Goal: Task Accomplishment & Management: Manage account settings

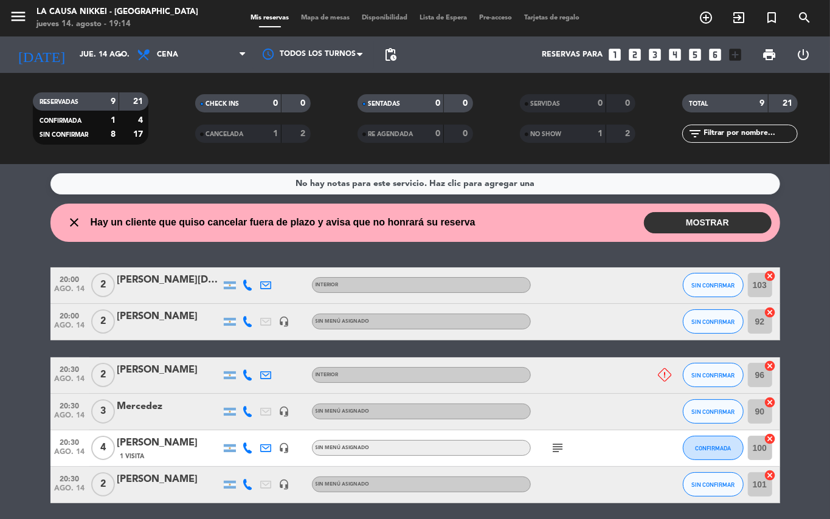
drag, startPoint x: 0, startPoint y: 332, endPoint x: 0, endPoint y: 411, distance: 79.0
click at [0, 409] on bookings-row "20:00 [DATE] 2 [PERSON_NAME] INTERIOR SIN CONFIRMAR 103 cancel 20:00 [DATE] 2 […" at bounding box center [415, 457] width 830 height 379
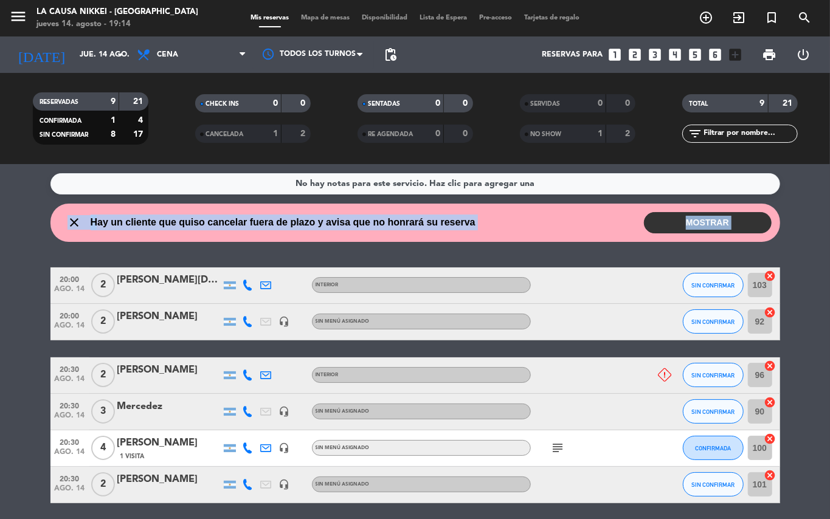
scroll to position [71, 0]
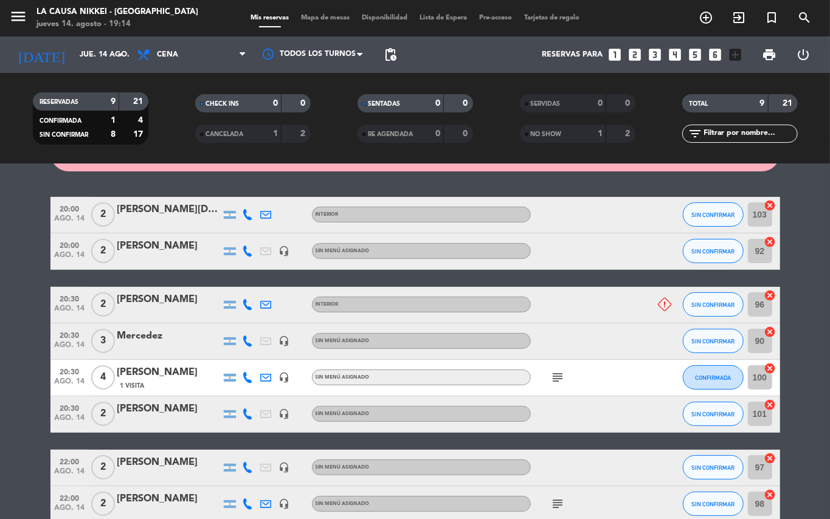
click at [792, 274] on bookings-row "20:00 [DATE] 2 [PERSON_NAME] INTERIOR SIN CONFIRMAR 103 cancel 20:00 [DATE] 2 […" at bounding box center [415, 386] width 830 height 379
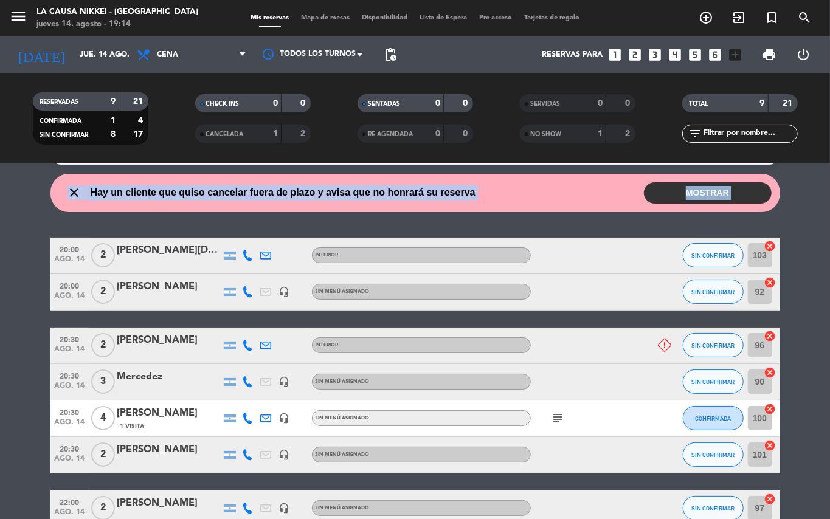
scroll to position [0, 0]
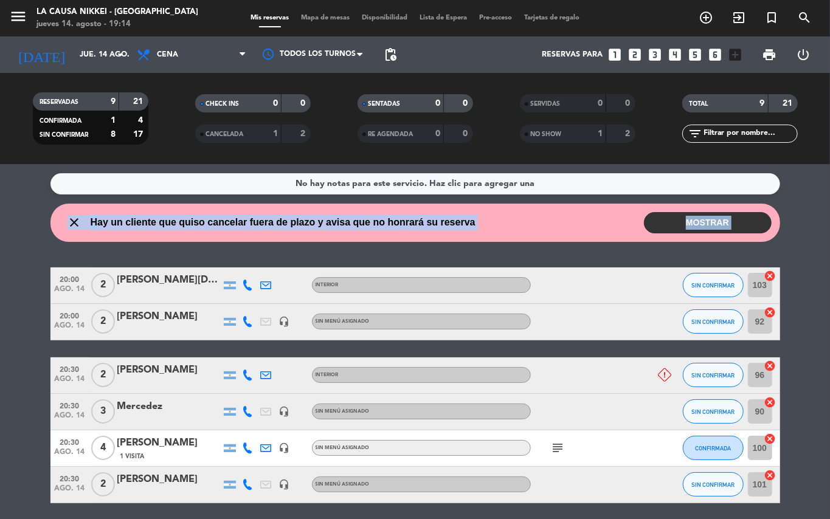
click at [803, 249] on div "No hay notas para este servicio. Haz clic para agregar una close Hay un cliente…" at bounding box center [415, 341] width 830 height 355
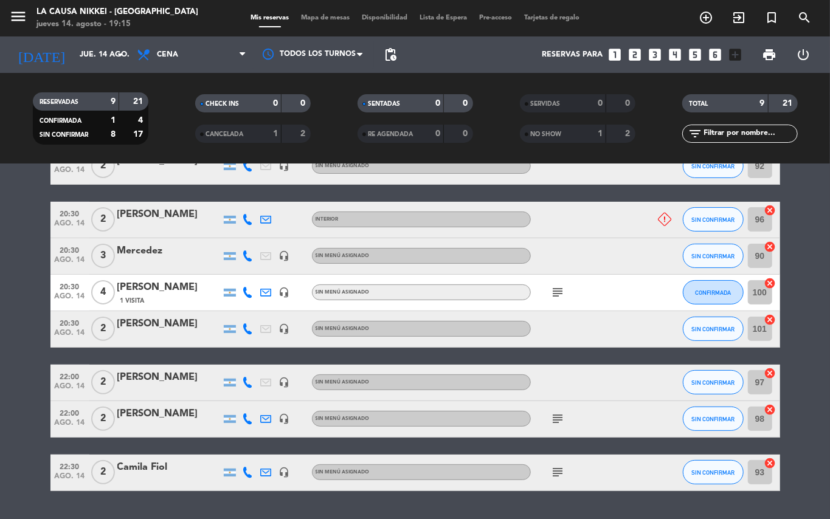
scroll to position [162, 0]
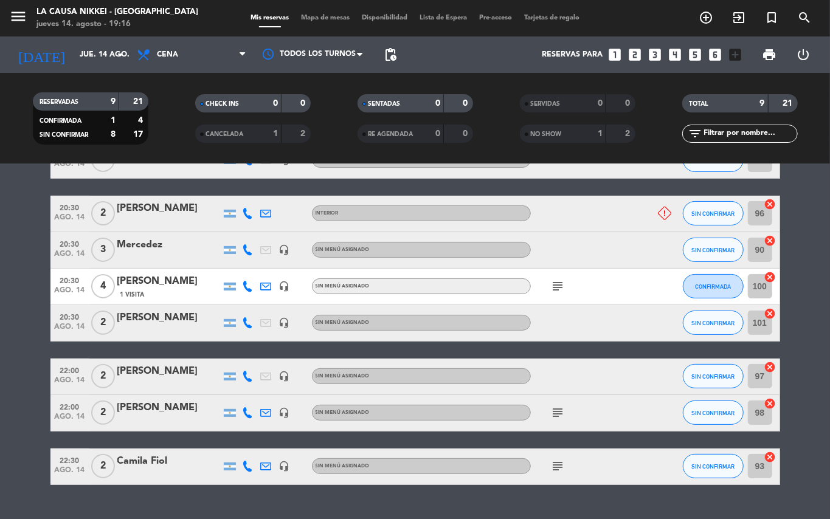
click at [17, 416] on bookings-row "20:00 [DATE] 2 [PERSON_NAME] INTERIOR SIN CONFIRMAR 103 cancel 20:00 [DATE] 2 […" at bounding box center [415, 295] width 830 height 379
click at [557, 407] on icon "subject" at bounding box center [558, 413] width 15 height 15
click at [562, 466] on icon "subject" at bounding box center [558, 466] width 15 height 15
click at [554, 427] on div "subject" at bounding box center [585, 413] width 109 height 36
click at [555, 412] on icon "subject" at bounding box center [558, 413] width 15 height 15
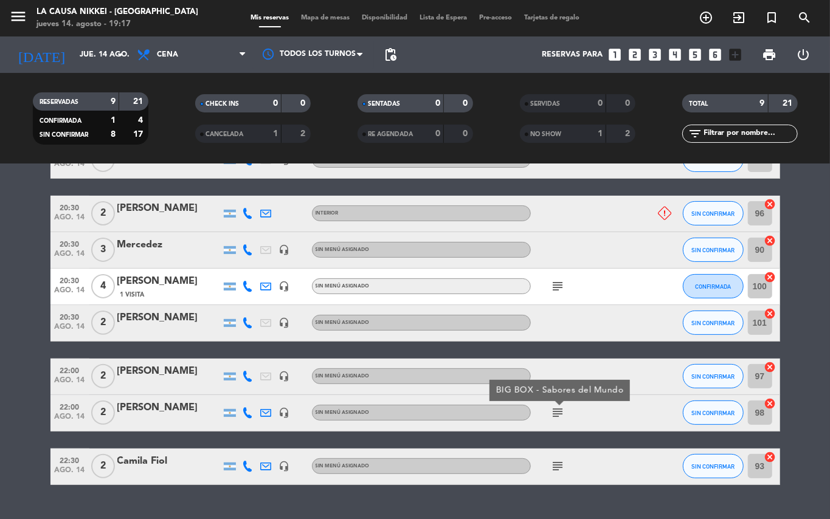
click at [560, 285] on icon "subject" at bounding box center [558, 286] width 15 height 15
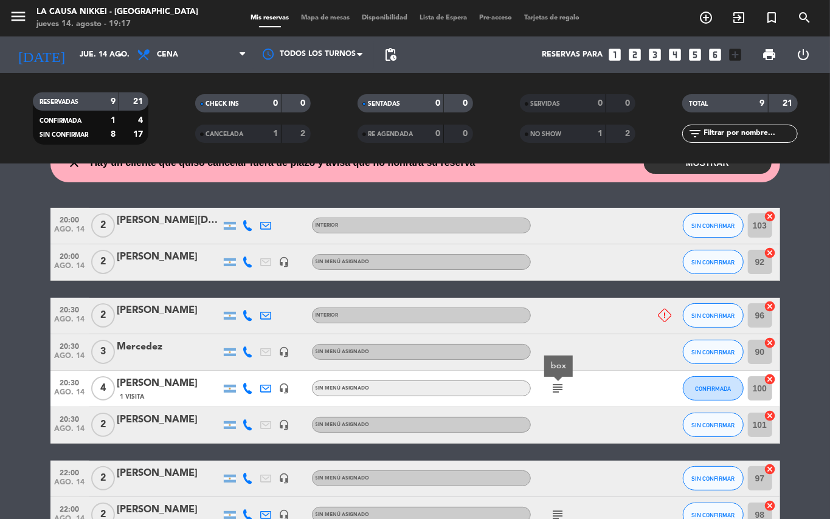
scroll to position [0, 0]
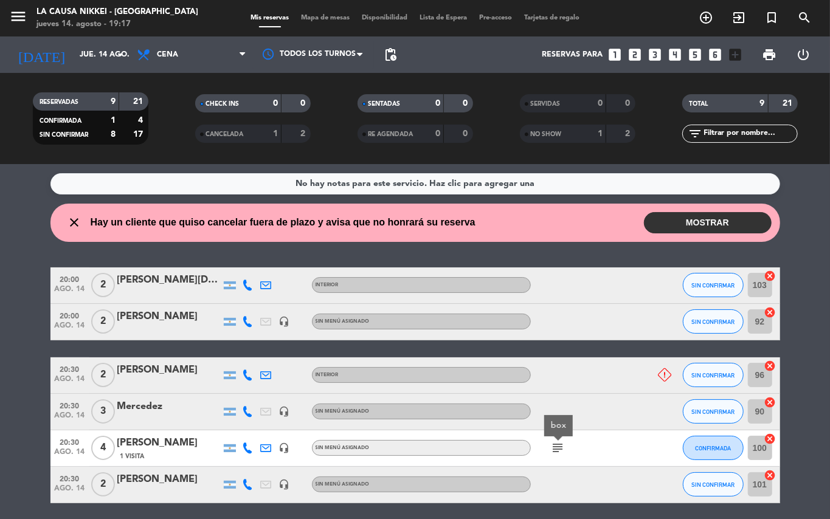
click at [247, 283] on icon at bounding box center [248, 285] width 11 height 11
click at [243, 264] on span "Copiar" at bounding box center [235, 264] width 26 height 13
click at [248, 321] on icon at bounding box center [248, 321] width 11 height 11
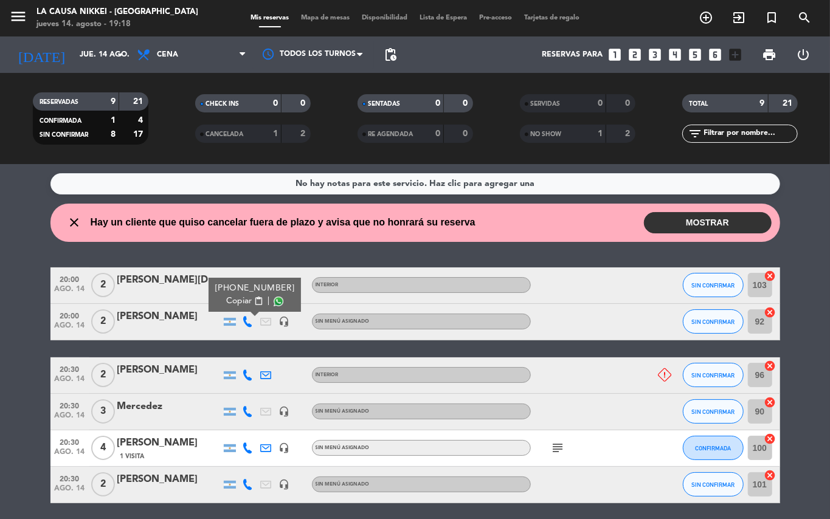
click at [254, 300] on span "content_paste" at bounding box center [258, 301] width 9 height 9
click at [248, 373] on icon at bounding box center [248, 375] width 11 height 11
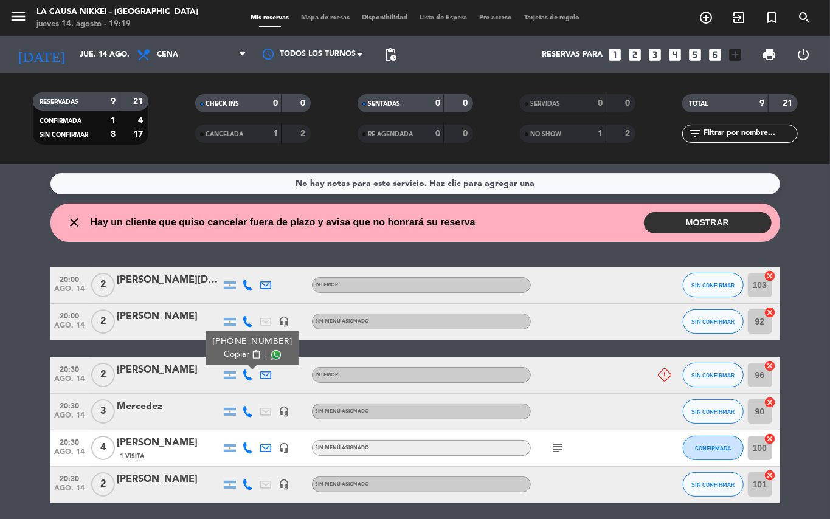
click at [251, 357] on span "content_paste" at bounding box center [255, 354] width 9 height 9
click at [248, 413] on icon at bounding box center [248, 411] width 11 height 11
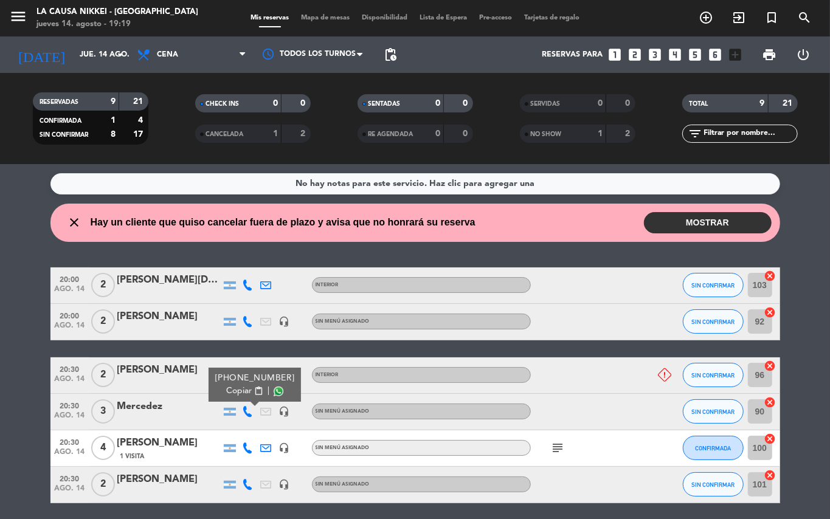
click at [254, 385] on button "Copiar content_paste" at bounding box center [244, 391] width 37 height 13
click at [250, 450] on icon at bounding box center [248, 448] width 11 height 11
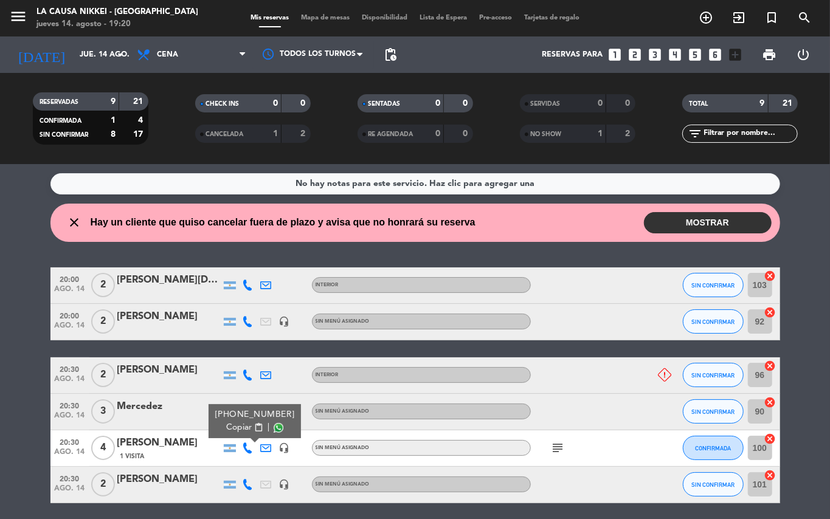
click at [254, 424] on span "content_paste" at bounding box center [258, 427] width 9 height 9
click at [243, 482] on icon at bounding box center [248, 484] width 11 height 11
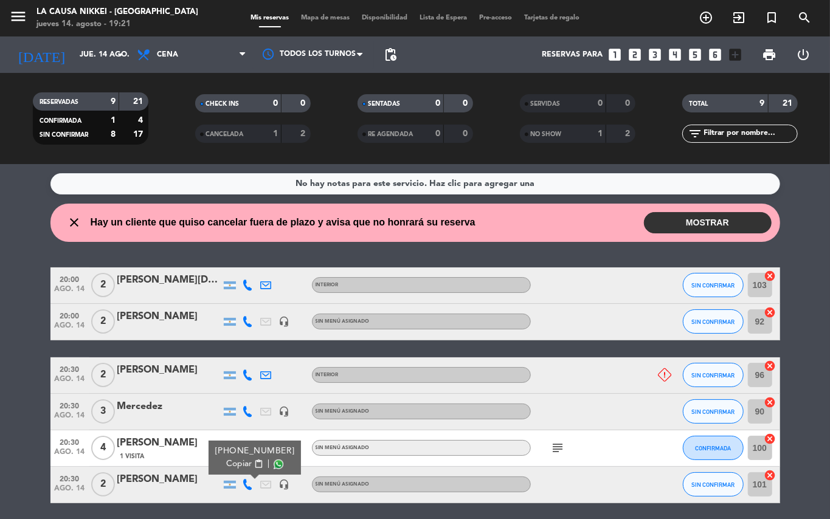
click at [251, 470] on button "Copiar content_paste" at bounding box center [244, 464] width 37 height 13
click at [711, 484] on span "SIN CONFIRMAR" at bounding box center [712, 485] width 43 height 7
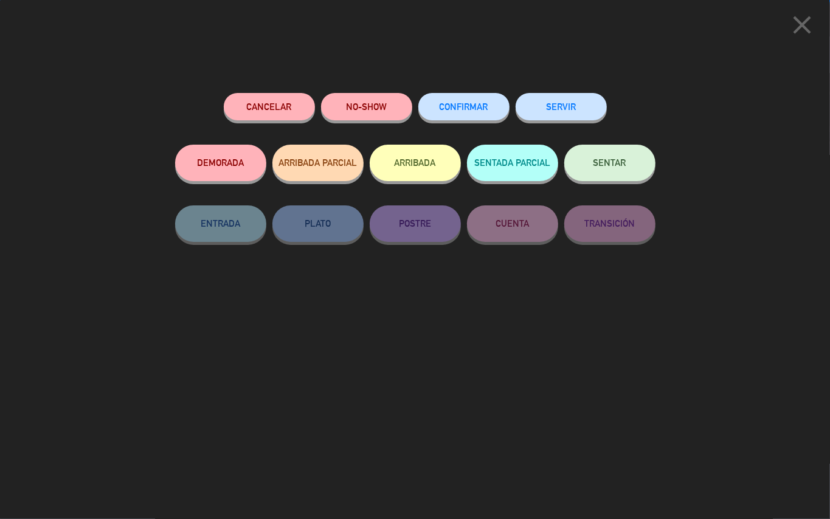
click at [365, 108] on button "NO-SHOW" at bounding box center [366, 106] width 91 height 27
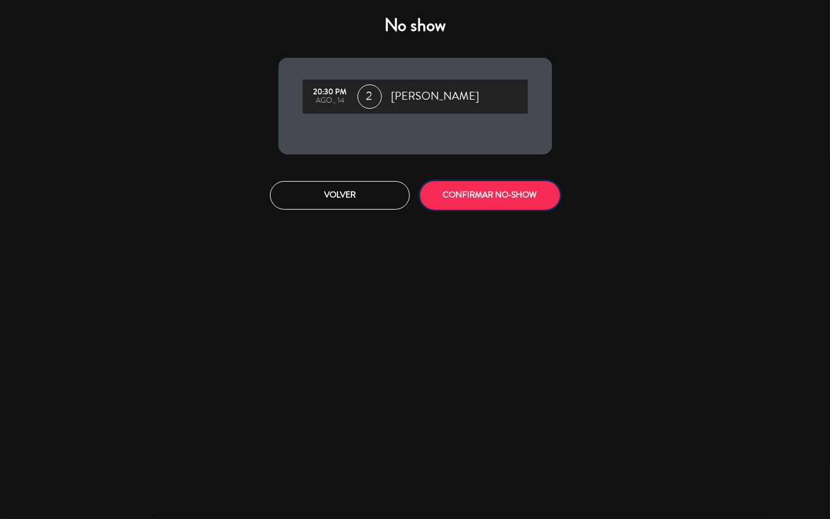
click at [523, 190] on button "CONFIRMAR NO-SHOW" at bounding box center [490, 195] width 140 height 29
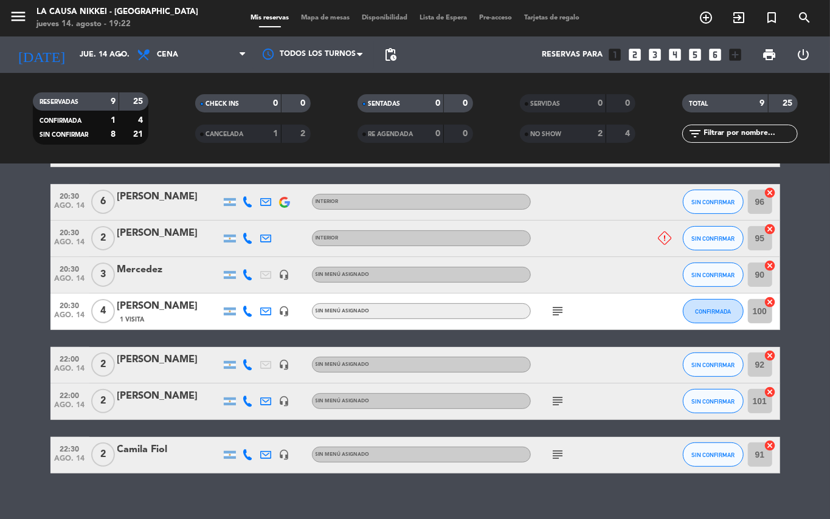
scroll to position [184, 0]
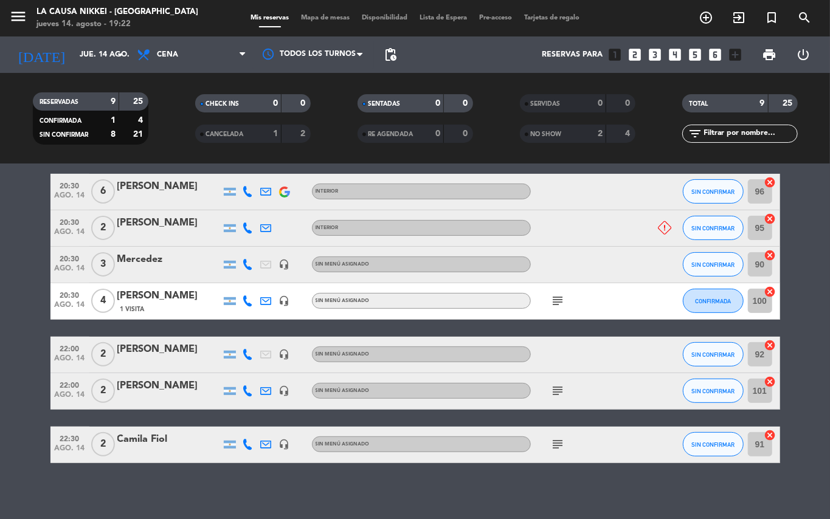
click at [247, 351] on icon at bounding box center [248, 354] width 11 height 11
click at [254, 337] on span "content_paste" at bounding box center [258, 334] width 9 height 9
click at [557, 392] on icon "subject" at bounding box center [558, 391] width 15 height 15
click at [710, 389] on span "SIN CONFIRMAR" at bounding box center [712, 391] width 43 height 7
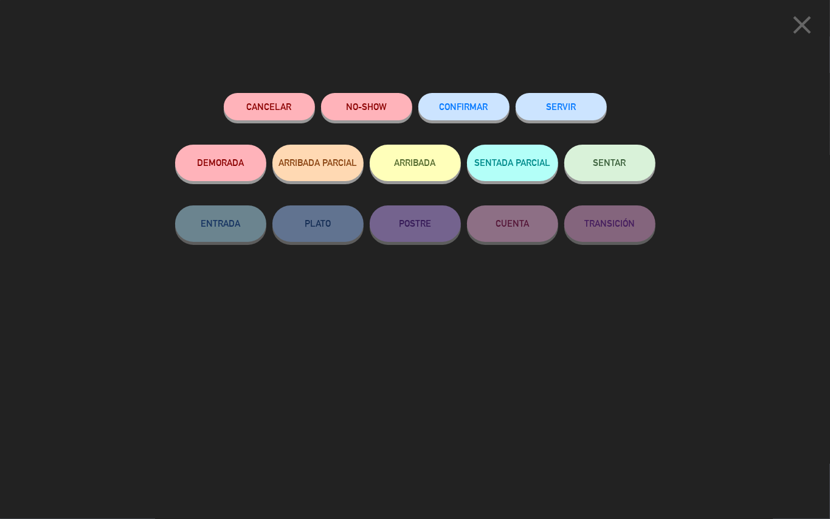
click at [477, 109] on span "CONFIRMAR" at bounding box center [464, 107] width 49 height 10
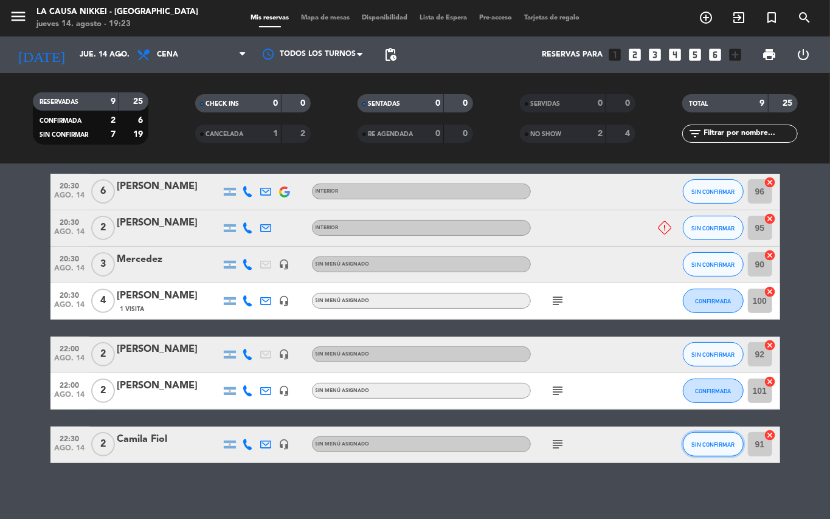
click at [693, 433] on button "SIN CONFIRMAR" at bounding box center [713, 444] width 61 height 24
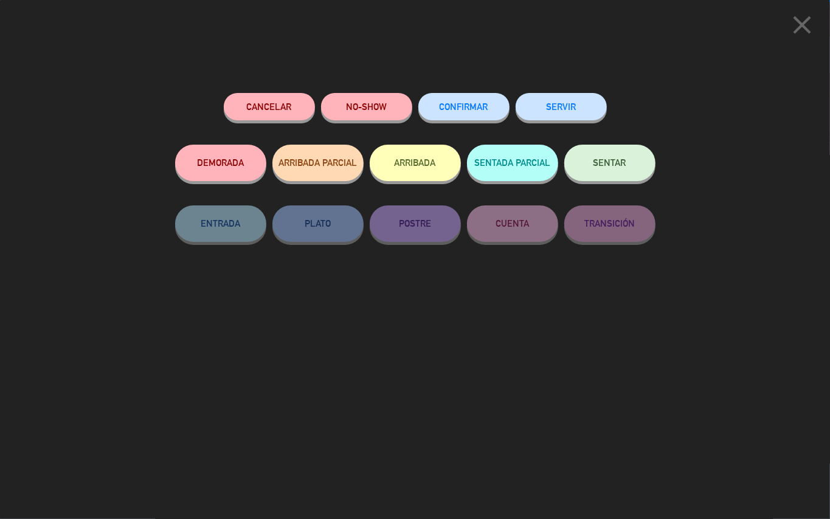
click at [462, 98] on button "CONFIRMAR" at bounding box center [463, 106] width 91 height 27
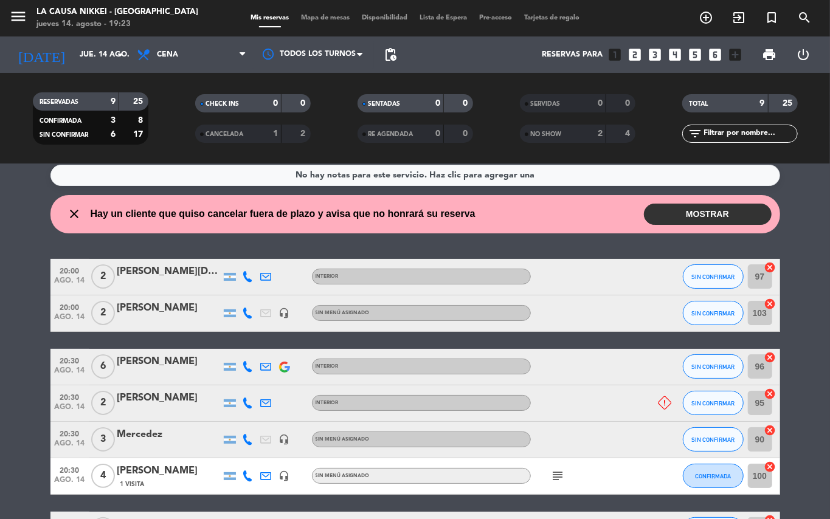
scroll to position [0, 0]
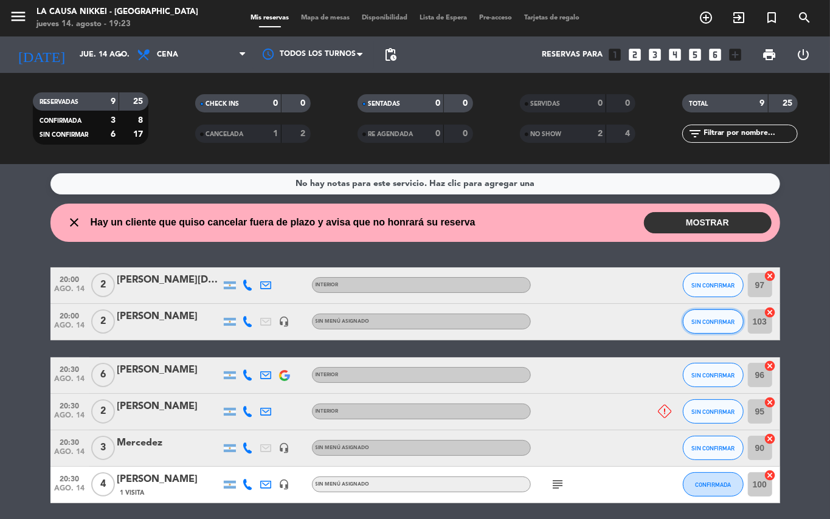
click at [731, 319] on span "SIN CONFIRMAR" at bounding box center [712, 322] width 43 height 7
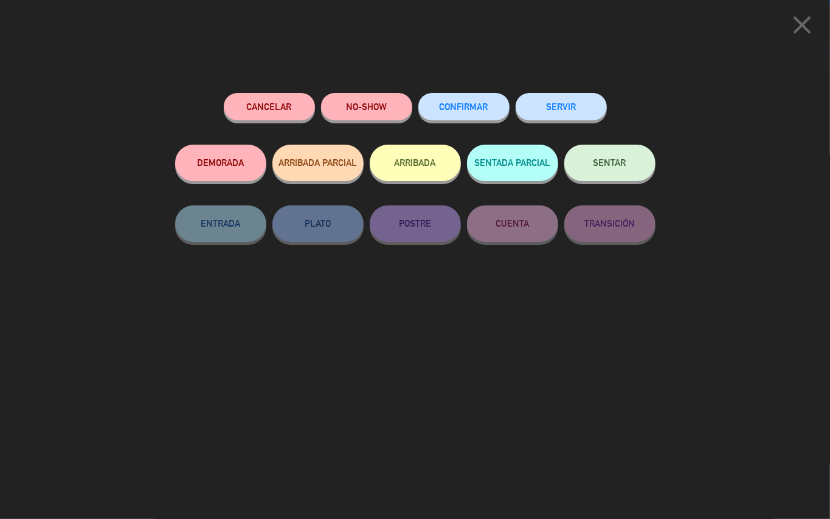
click at [458, 100] on button "CONFIRMAR" at bounding box center [463, 106] width 91 height 27
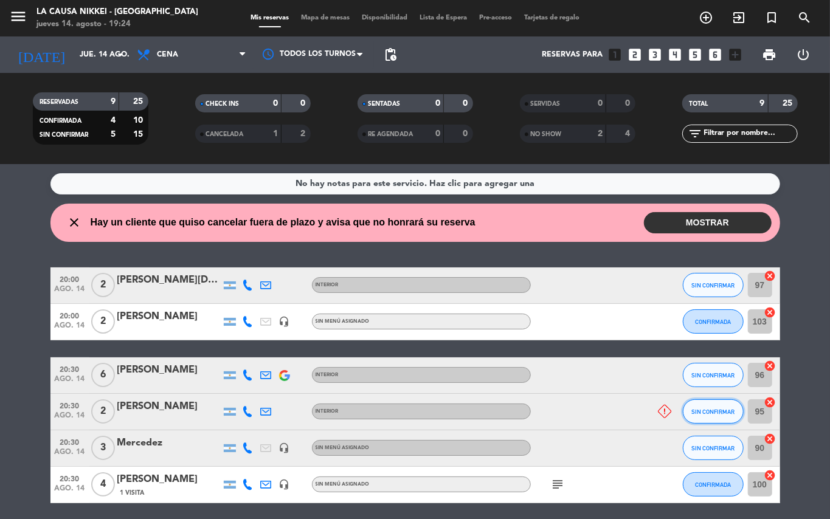
click at [716, 414] on span "SIN CONFIRMAR" at bounding box center [712, 412] width 43 height 7
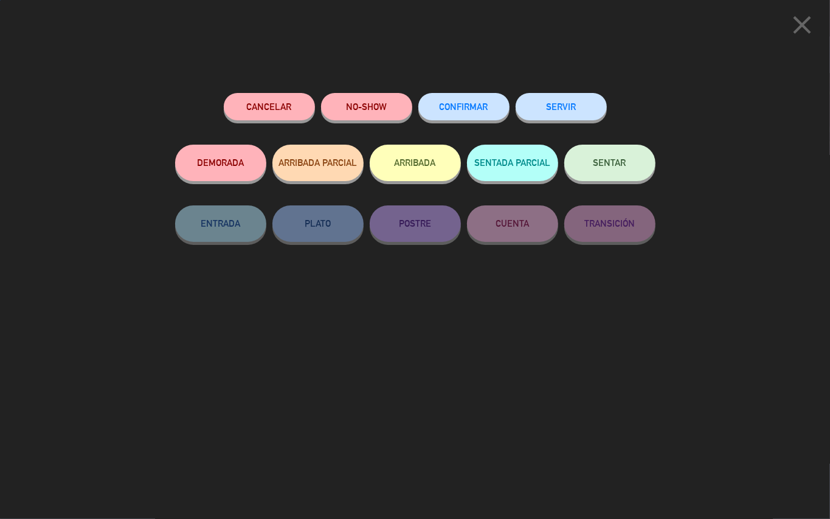
click at [358, 88] on div "Cancelar NO-SHOW CONFIRMAR SERVIR DEMORADA ARRIBADA PARCIAL ARRIBADA SENTADA PA…" at bounding box center [415, 302] width 497 height 435
click at [363, 106] on button "NO-SHOW" at bounding box center [366, 106] width 91 height 27
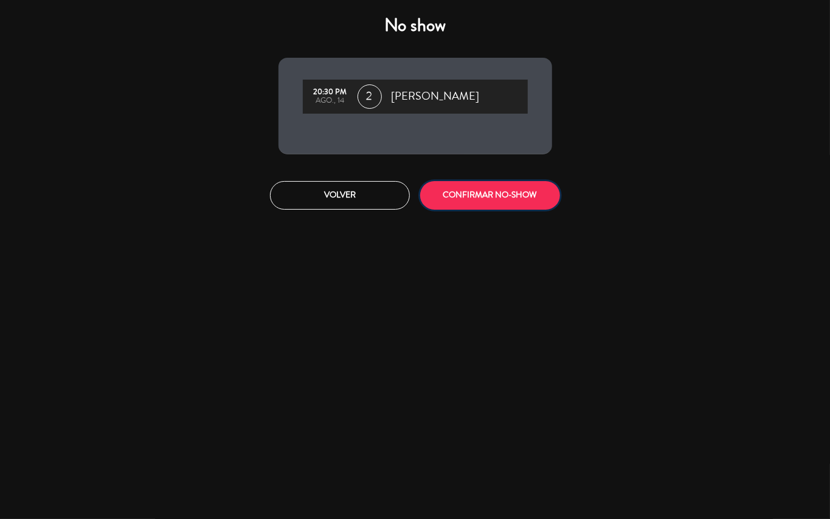
click at [502, 198] on button "CONFIRMAR NO-SHOW" at bounding box center [490, 195] width 140 height 29
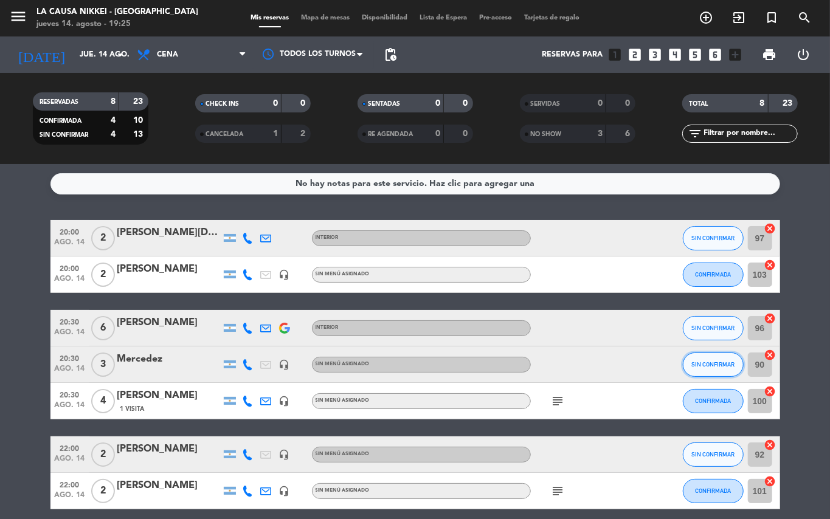
click at [699, 358] on button "SIN CONFIRMAR" at bounding box center [713, 365] width 61 height 24
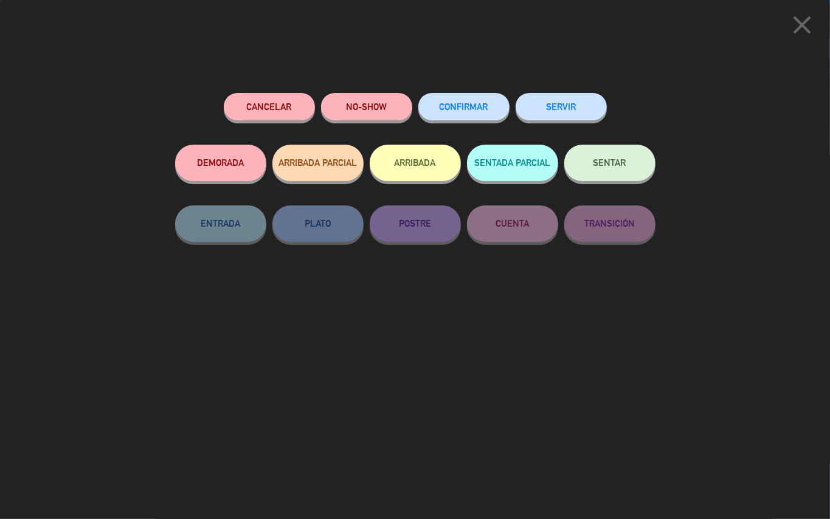
click at [453, 115] on button "CONFIRMAR" at bounding box center [463, 106] width 91 height 27
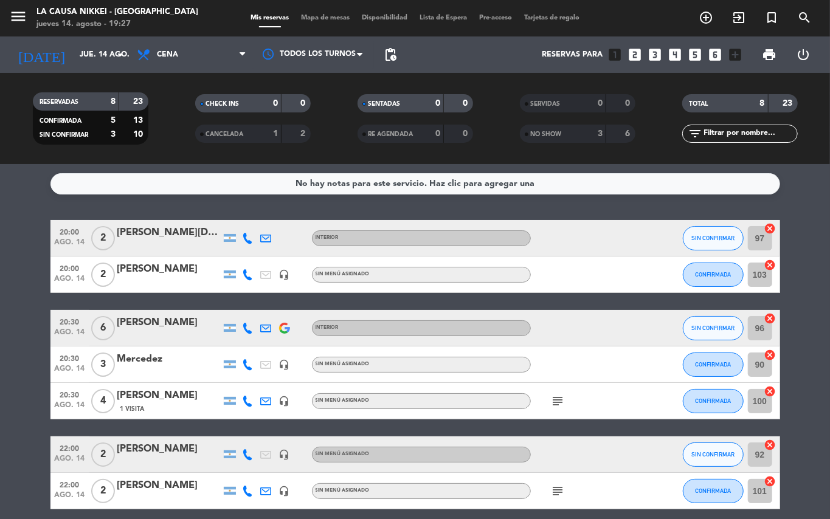
click at [247, 326] on icon at bounding box center [248, 328] width 11 height 11
click at [249, 308] on span "content_paste" at bounding box center [253, 307] width 9 height 9
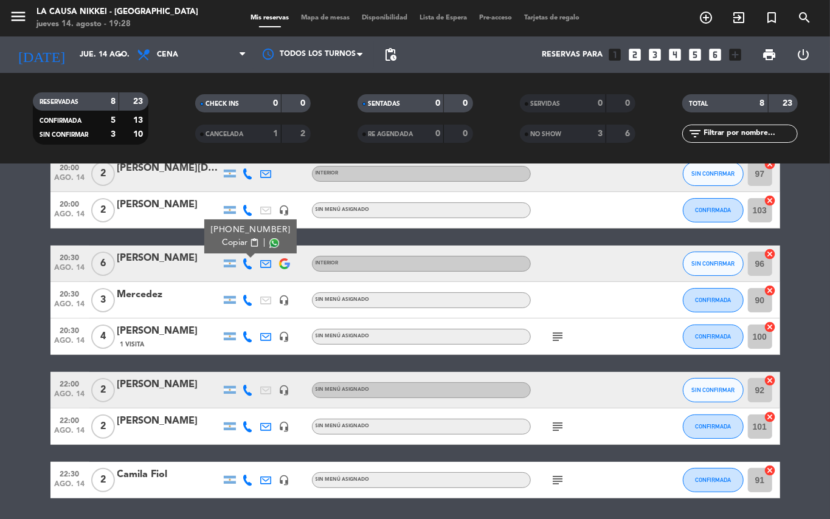
scroll to position [76, 0]
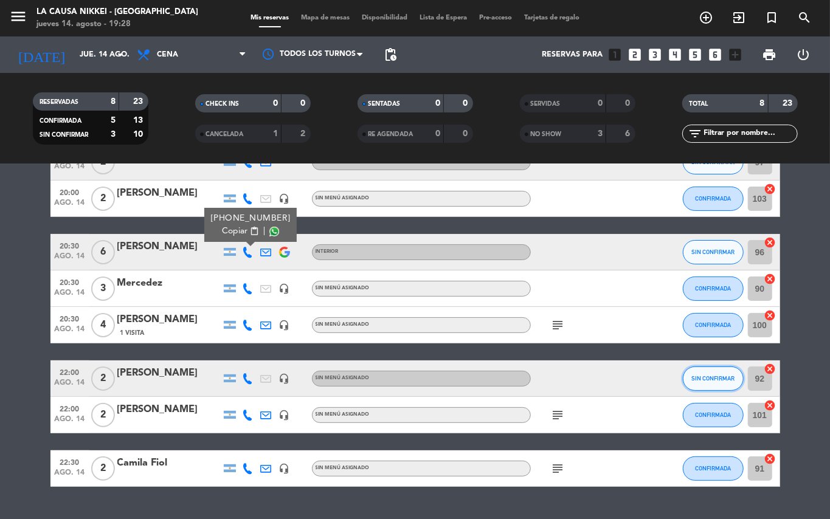
click at [713, 378] on span "SIN CONFIRMAR" at bounding box center [712, 378] width 43 height 7
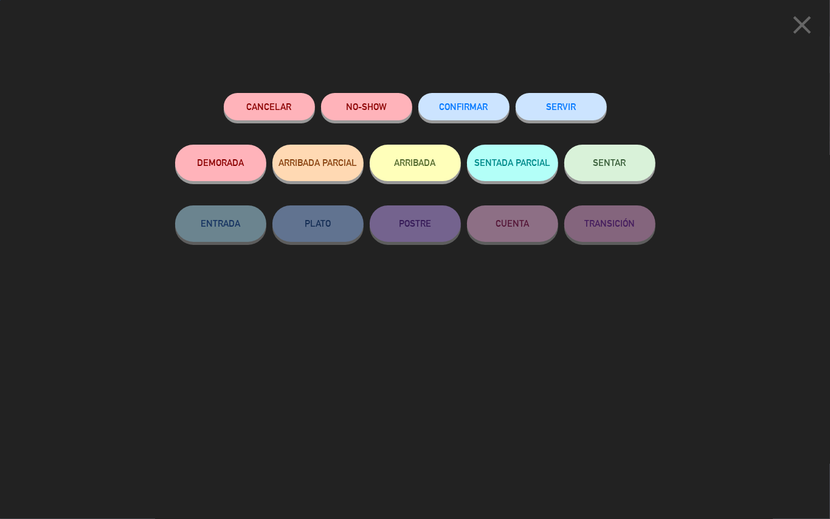
click at [463, 105] on span "CONFIRMAR" at bounding box center [464, 107] width 49 height 10
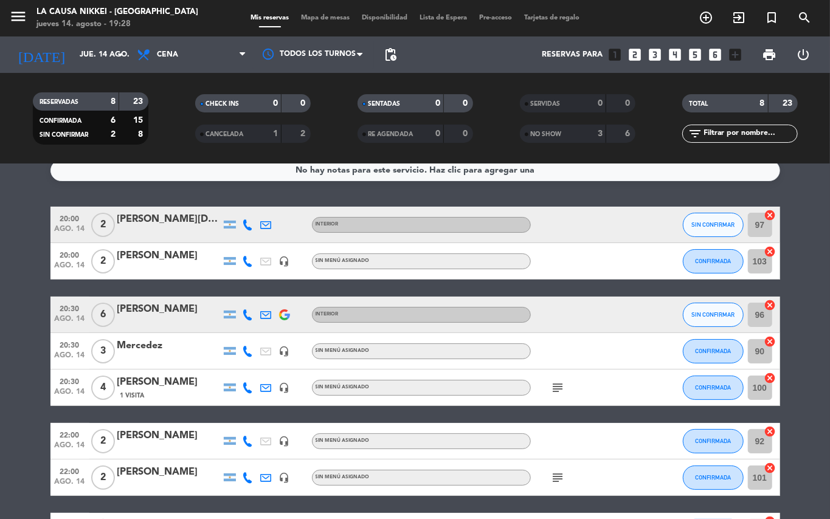
scroll to position [0, 0]
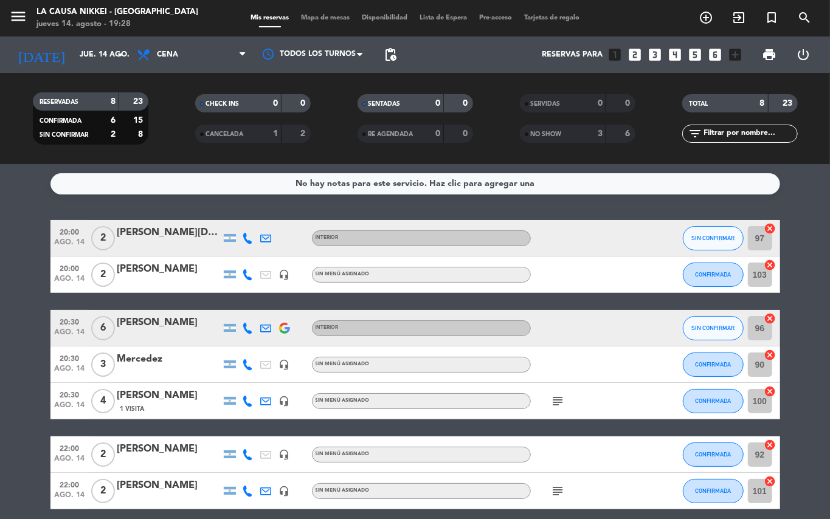
click at [0, 325] on bookings-row "20:00 [DATE] 2 [PERSON_NAME] INTERIOR SIN CONFIRMAR 97 cancel 20:00 [DATE] 2 [P…" at bounding box center [415, 391] width 830 height 343
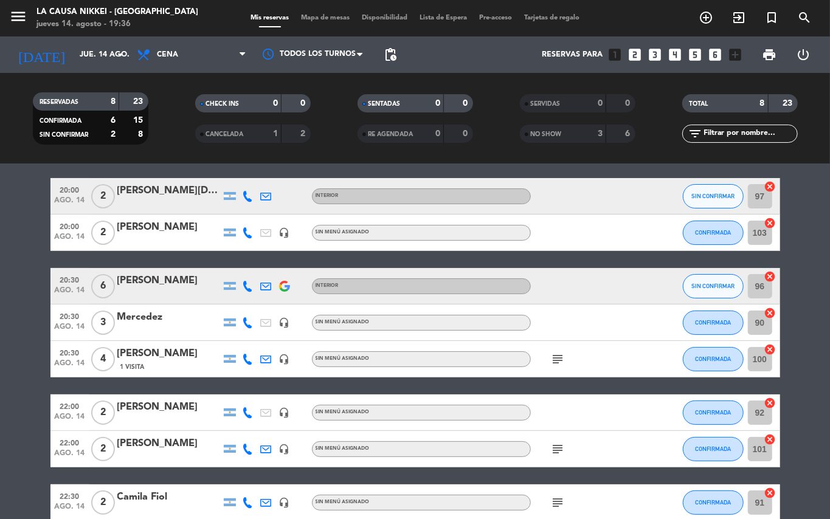
scroll to position [38, 0]
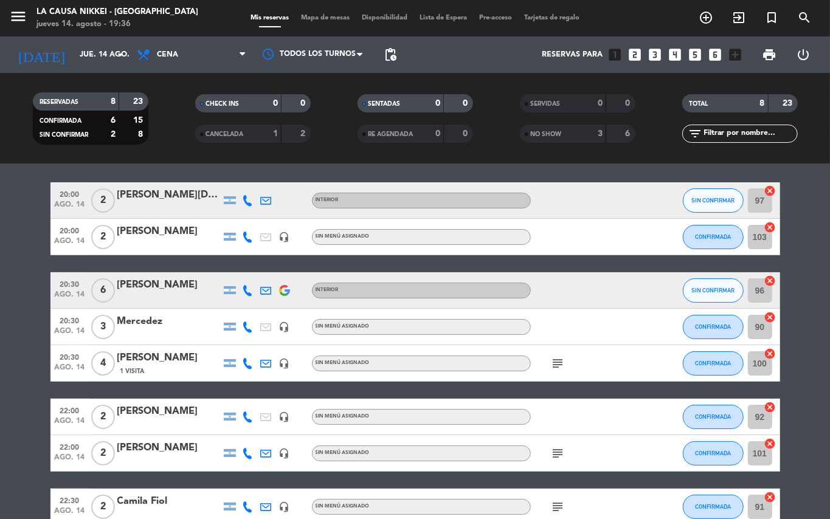
click at [559, 357] on icon "subject" at bounding box center [558, 363] width 15 height 15
click at [560, 451] on icon "subject" at bounding box center [558, 453] width 15 height 15
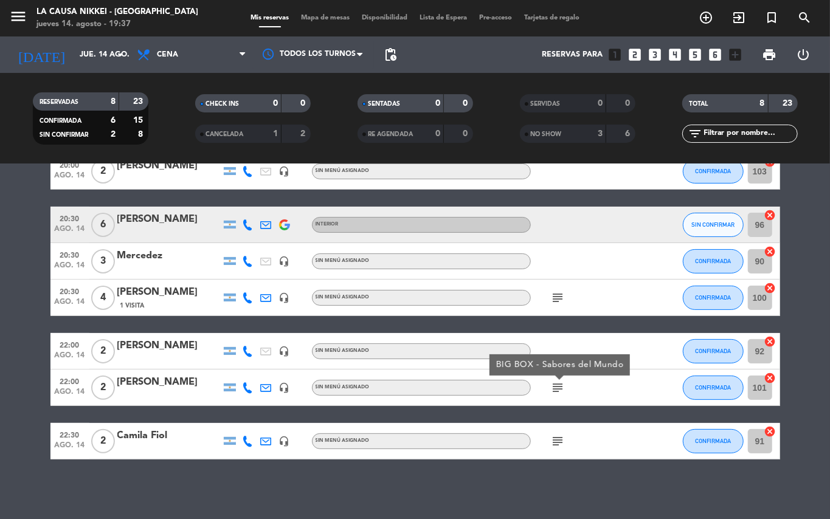
click at [554, 441] on icon "subject" at bounding box center [558, 441] width 15 height 15
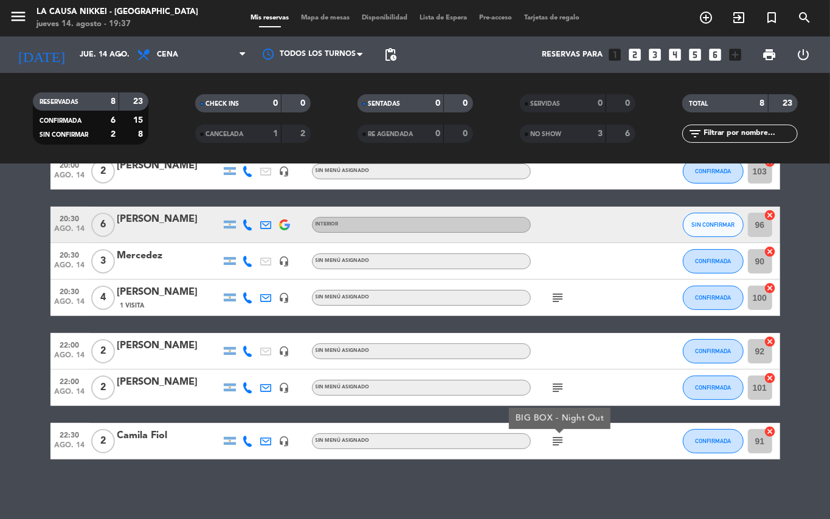
click at [558, 389] on icon "subject" at bounding box center [558, 388] width 15 height 15
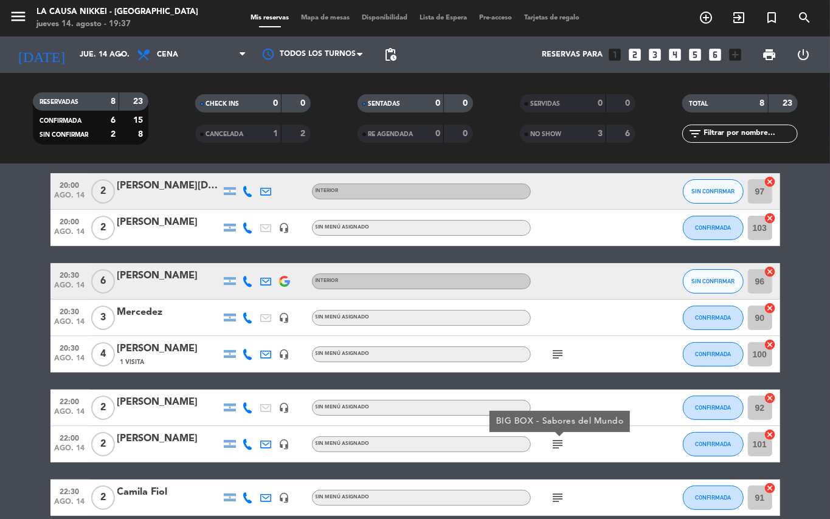
scroll to position [8, 0]
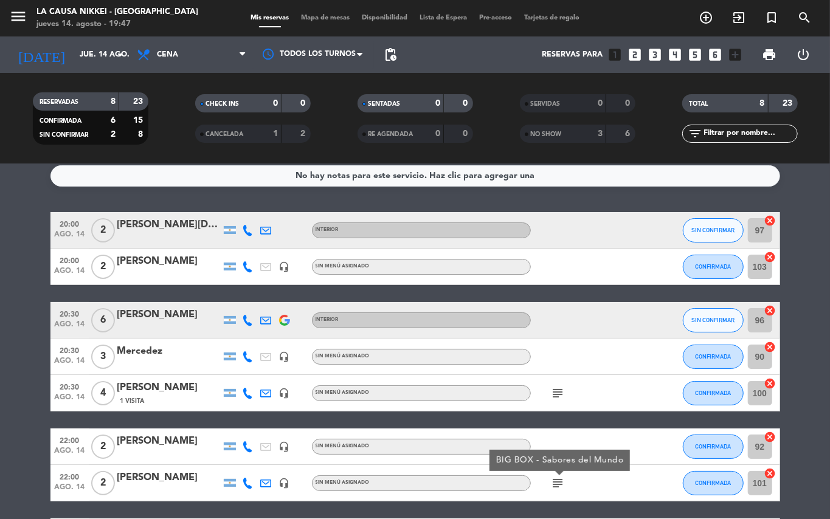
click at [816, 280] on bookings-row "20:00 [DATE] 2 [PERSON_NAME] INTERIOR SIN CONFIRMAR 97 cancel 20:00 [DATE] 2 [P…" at bounding box center [415, 383] width 830 height 343
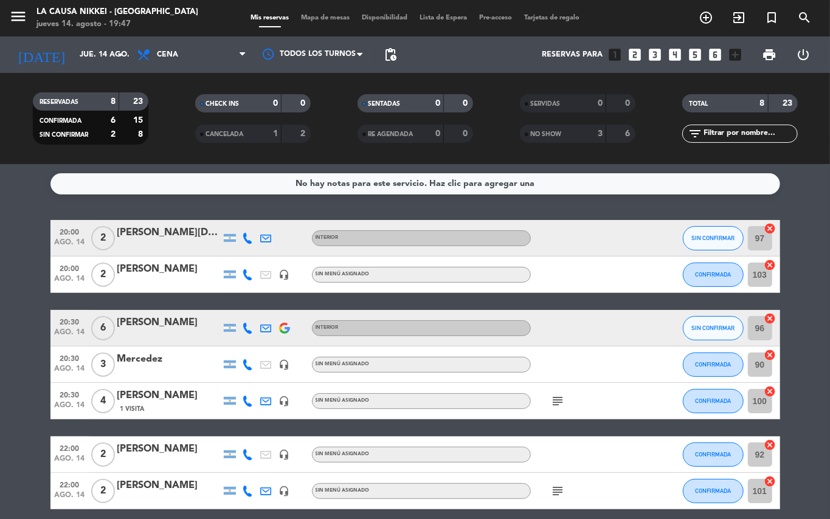
scroll to position [32, 0]
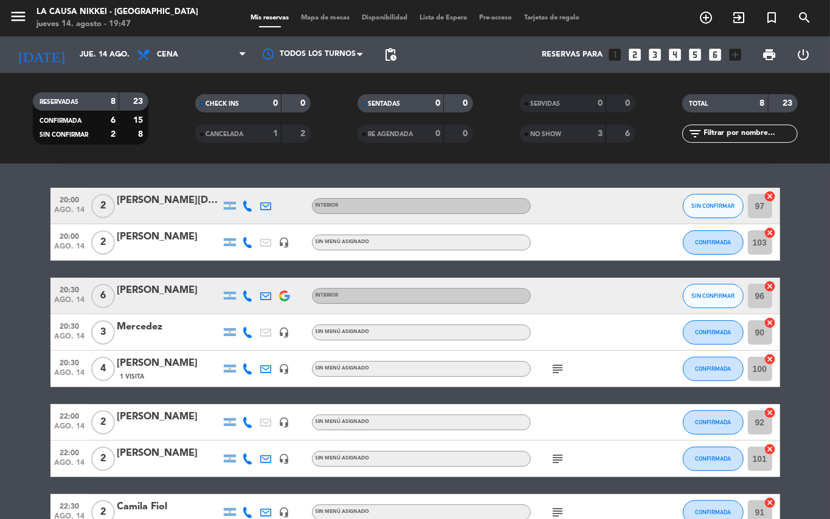
click at [552, 363] on icon "subject" at bounding box center [558, 369] width 15 height 15
click at [558, 456] on icon "subject" at bounding box center [558, 459] width 15 height 15
click at [815, 395] on bookings-row "20:00 [DATE] 2 [PERSON_NAME] INTERIOR SIN CONFIRMAR 97 cancel 20:00 [DATE] 2 [P…" at bounding box center [415, 359] width 830 height 343
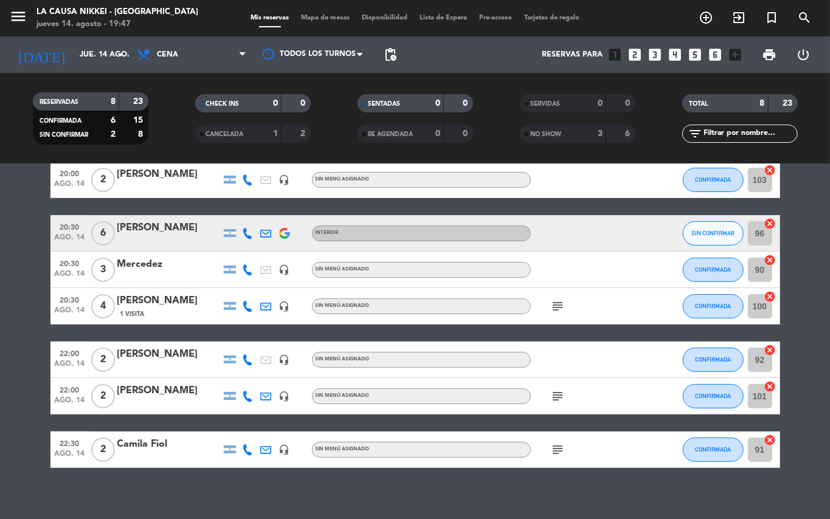
scroll to position [97, 0]
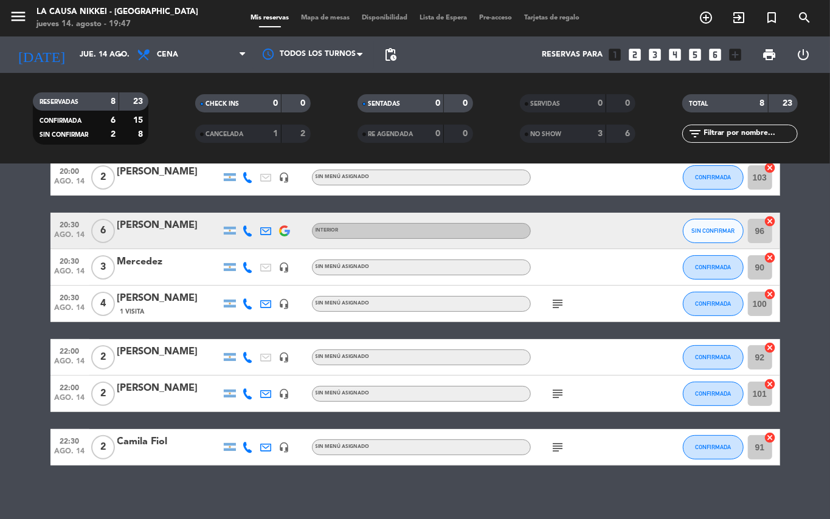
click at [567, 444] on div "subject" at bounding box center [585, 447] width 109 height 36
click at [556, 446] on icon "subject" at bounding box center [558, 447] width 15 height 15
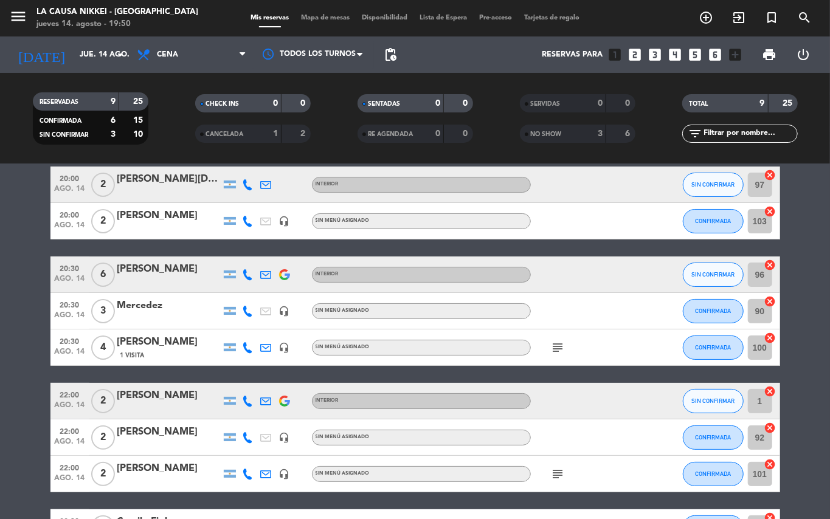
scroll to position [63, 0]
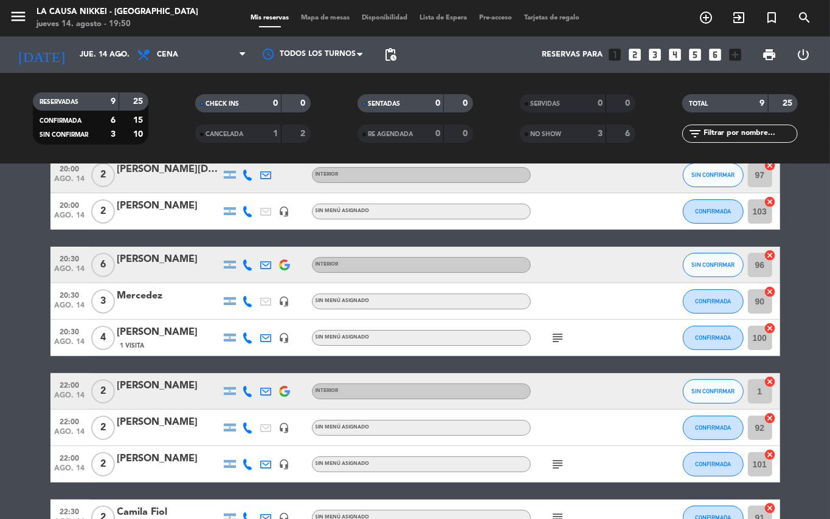
click at [243, 388] on icon at bounding box center [248, 391] width 11 height 11
click at [249, 365] on button "Copiar content_paste" at bounding box center [236, 370] width 37 height 13
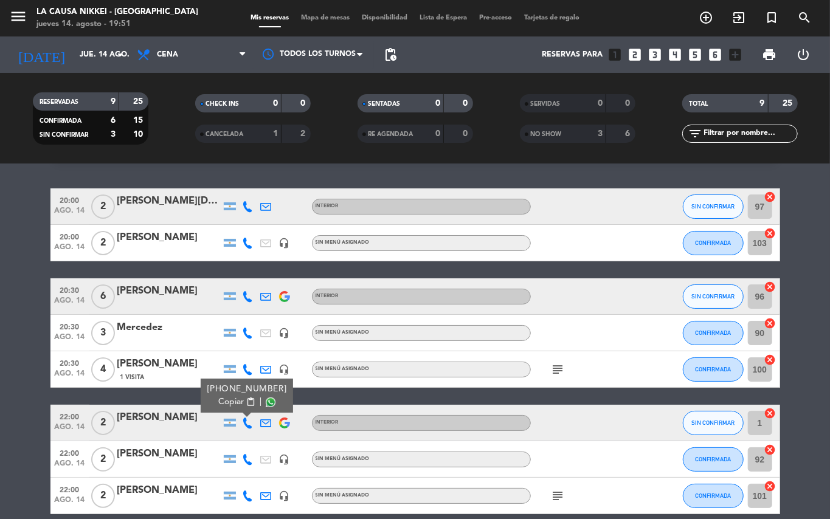
scroll to position [0, 0]
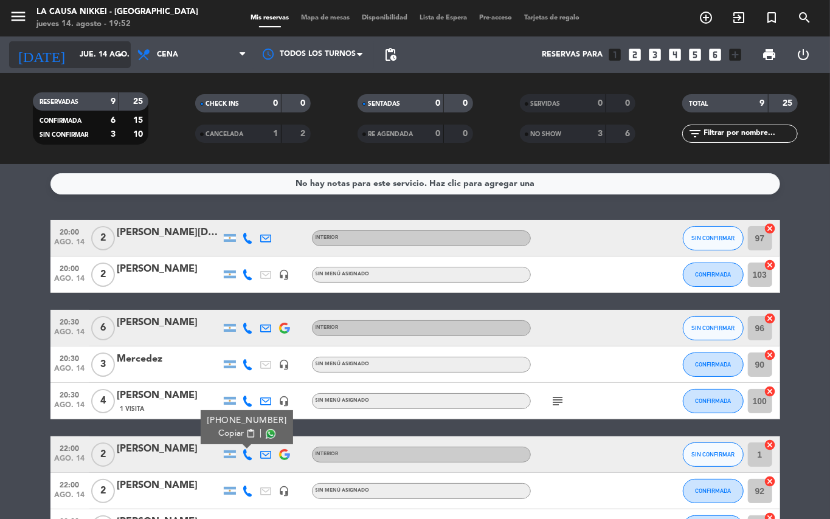
click at [77, 42] on div "[DATE] jue. [DATE] arrow_drop_down" at bounding box center [70, 54] width 122 height 27
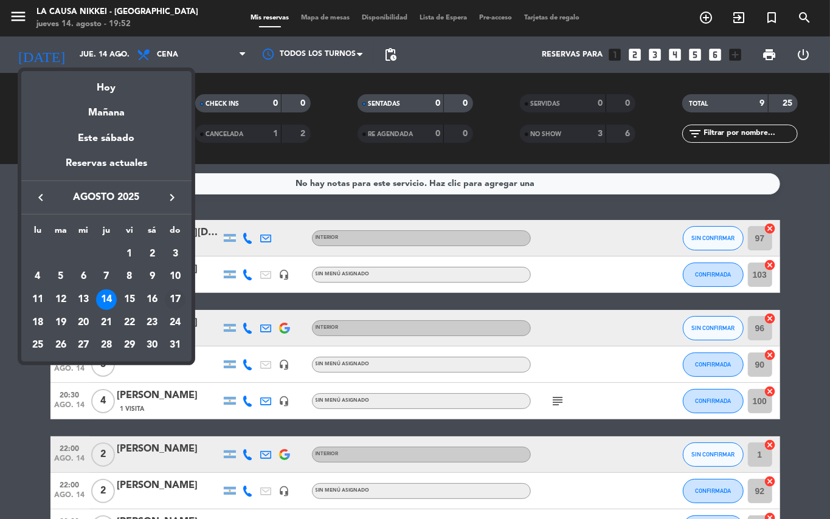
click at [176, 302] on div "17" at bounding box center [175, 299] width 21 height 21
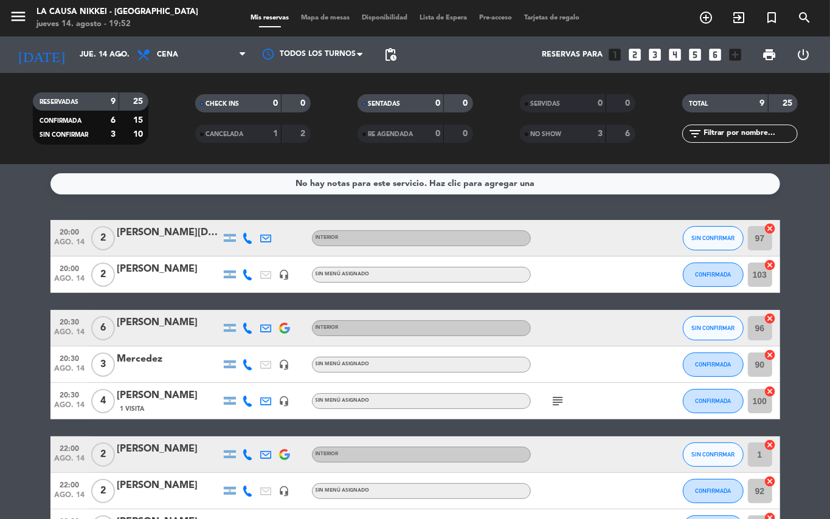
type input "dom. 17 ago."
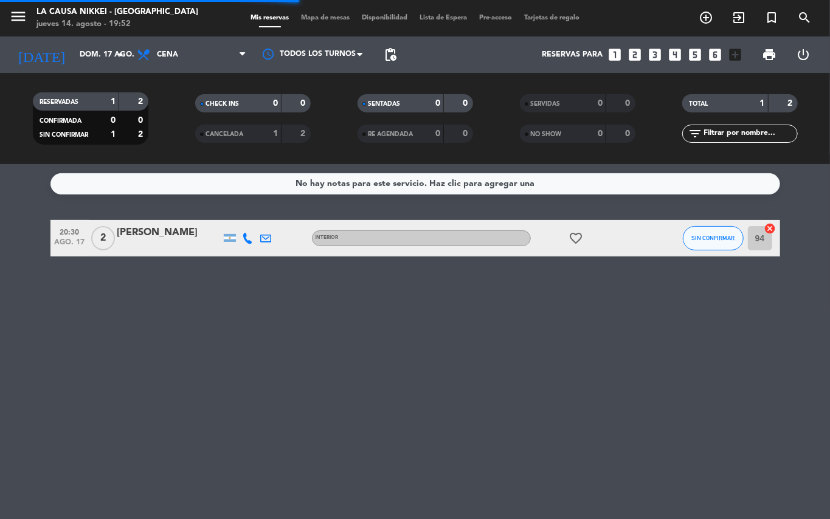
click at [181, 54] on span "Cena" at bounding box center [192, 54] width 122 height 27
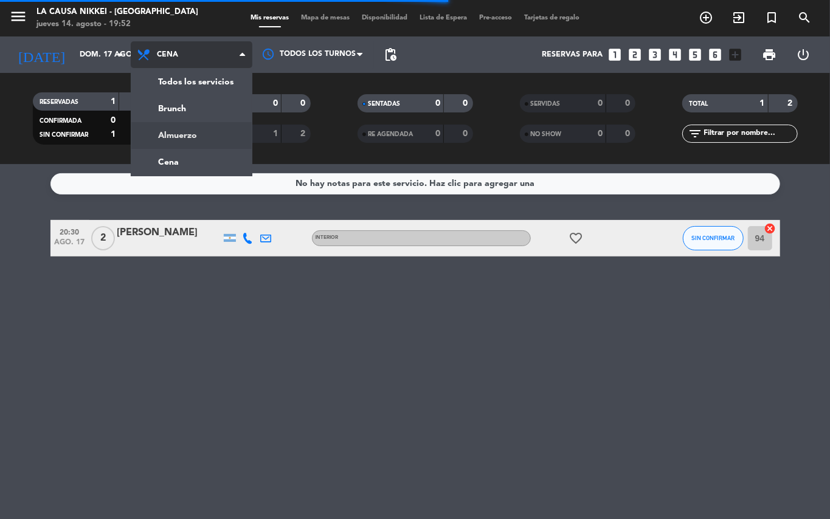
click at [212, 139] on div "menu La Causa Nikkei - [GEOGRAPHIC_DATA] jueves 14. agosto - 19:52 Mis reservas…" at bounding box center [415, 82] width 830 height 164
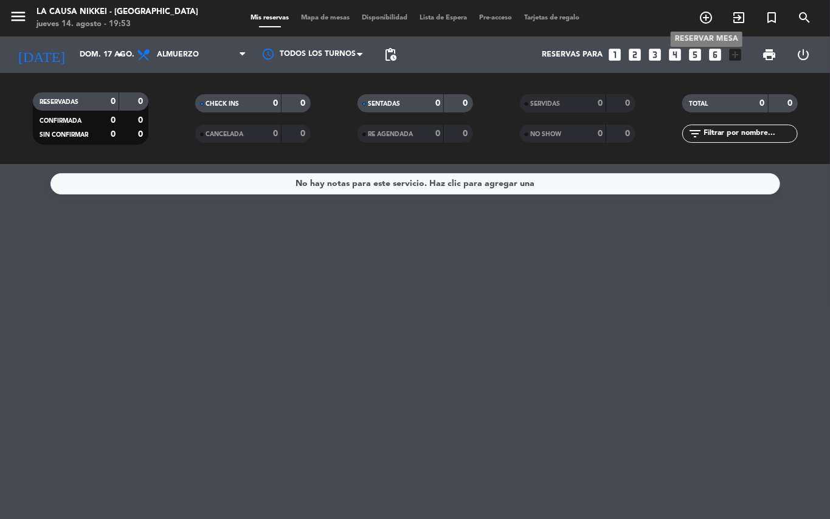
click at [703, 18] on icon "add_circle_outline" at bounding box center [706, 17] width 15 height 15
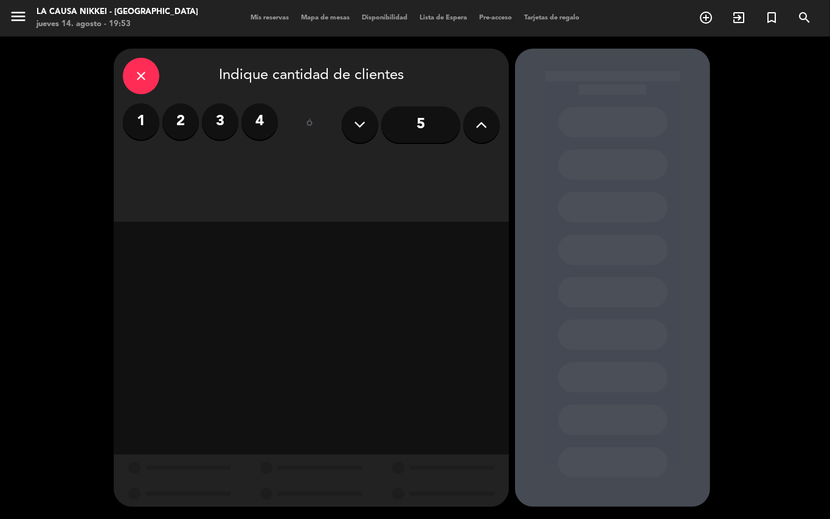
click at [271, 117] on label "4" at bounding box center [259, 121] width 36 height 36
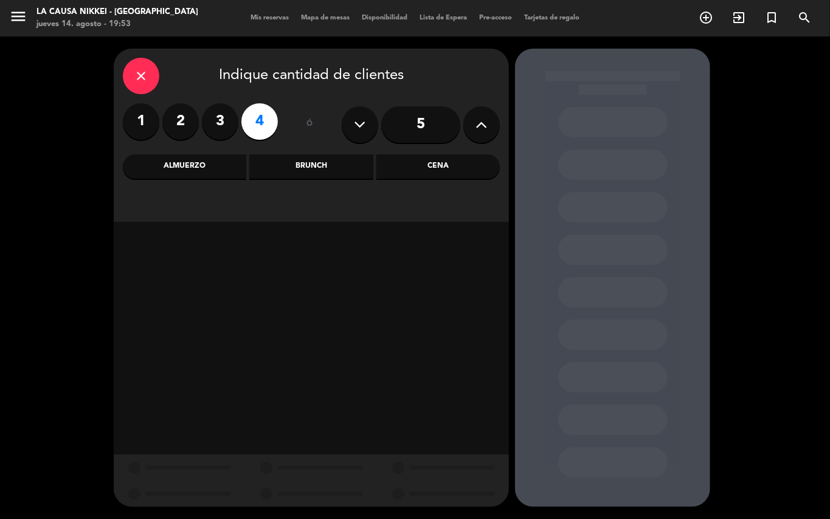
click at [193, 171] on div "Almuerzo" at bounding box center [184, 166] width 123 height 24
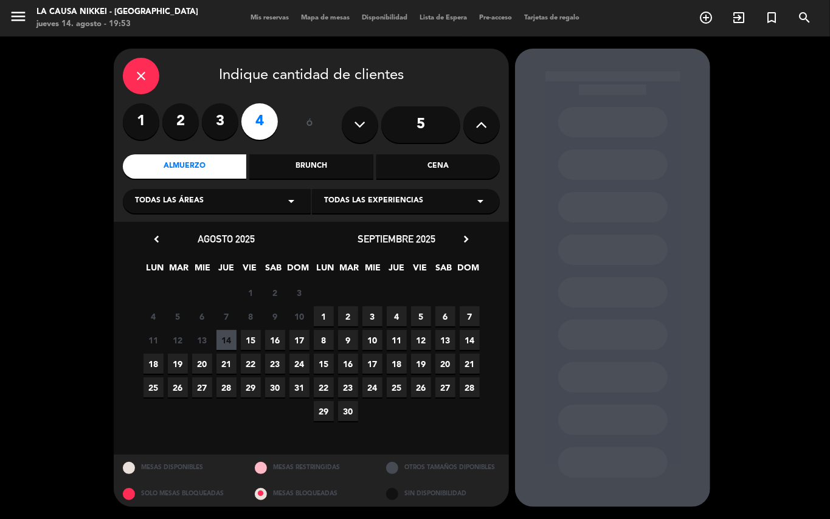
click at [297, 340] on span "17" at bounding box center [299, 340] width 20 height 20
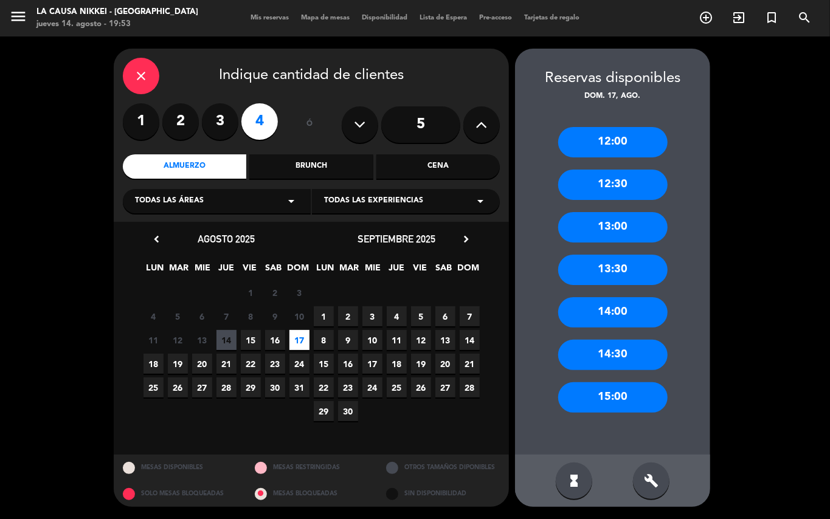
click at [609, 230] on div "13:00" at bounding box center [612, 227] width 109 height 30
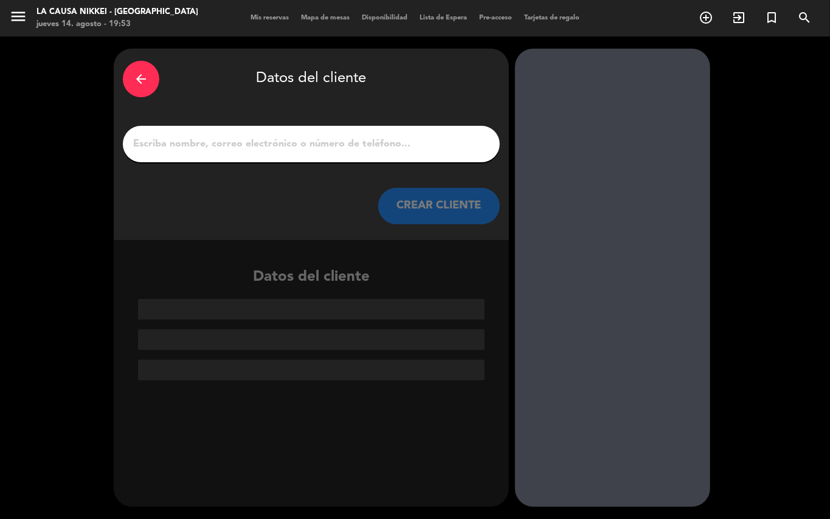
click at [361, 150] on input "1" at bounding box center [311, 144] width 359 height 17
paste input "[PERSON_NAME]"
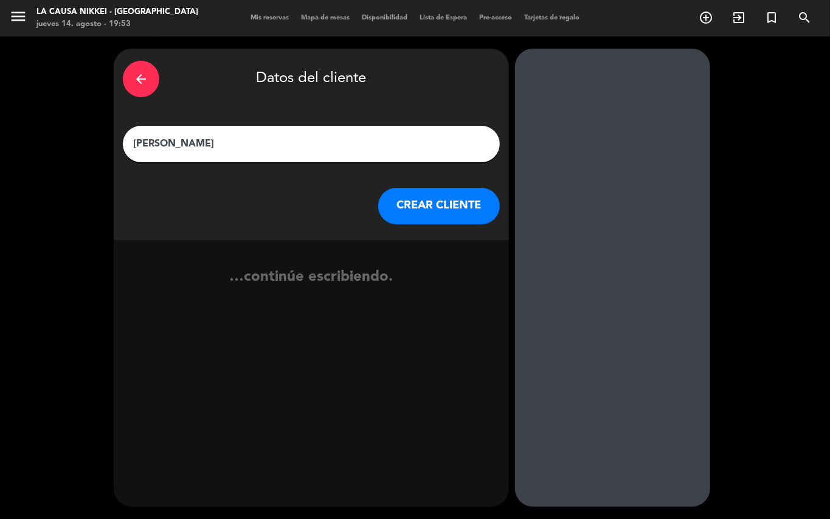
type input "[PERSON_NAME]"
click at [472, 198] on button "CREAR CLIENTE" at bounding box center [439, 206] width 122 height 36
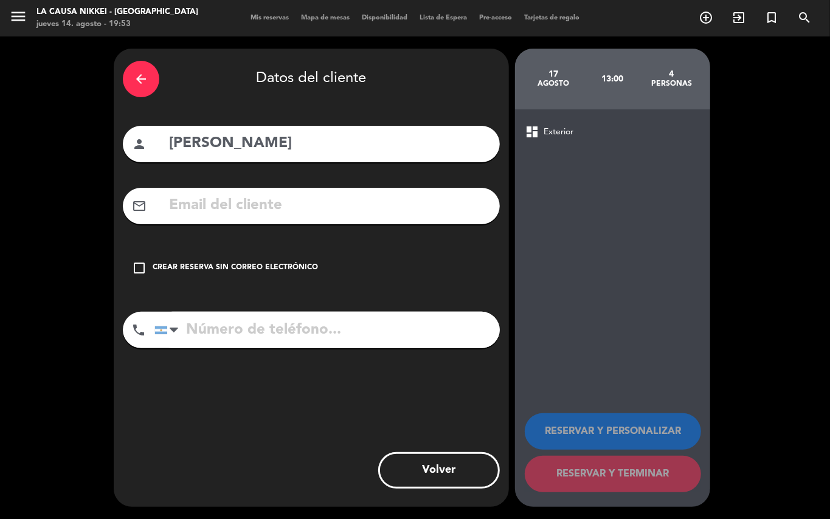
click at [326, 199] on input "text" at bounding box center [329, 205] width 323 height 25
click at [295, 263] on div "Crear reserva sin correo electrónico" at bounding box center [235, 268] width 165 height 12
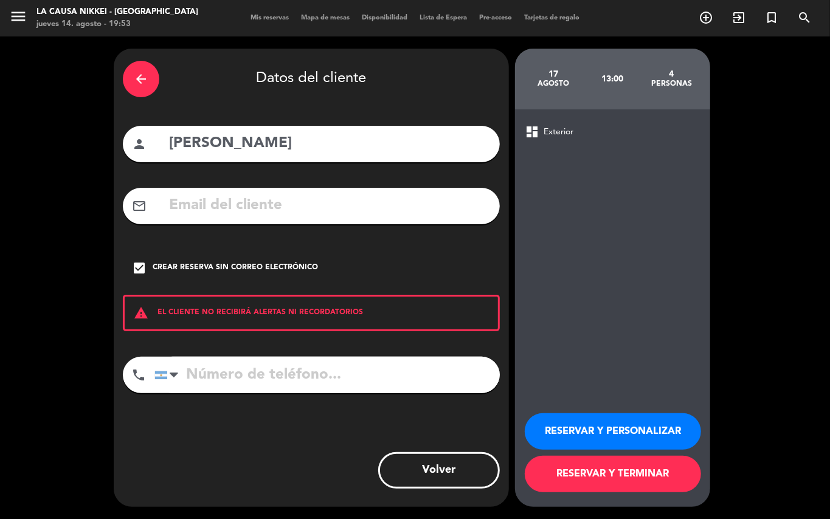
click at [351, 370] on input "tel" at bounding box center [326, 375] width 345 height 36
type input "1111111111"
click at [579, 426] on button "RESERVAR Y PERSONALIZAR" at bounding box center [613, 431] width 176 height 36
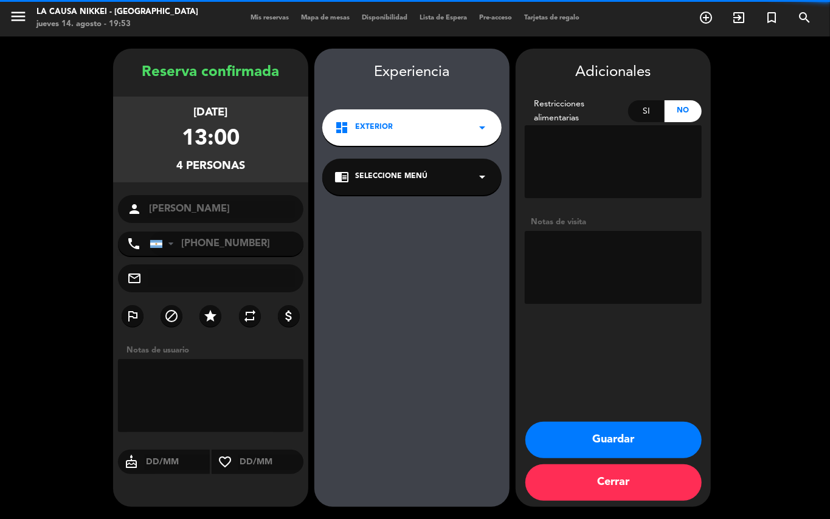
click at [587, 266] on textarea at bounding box center [613, 267] width 177 height 73
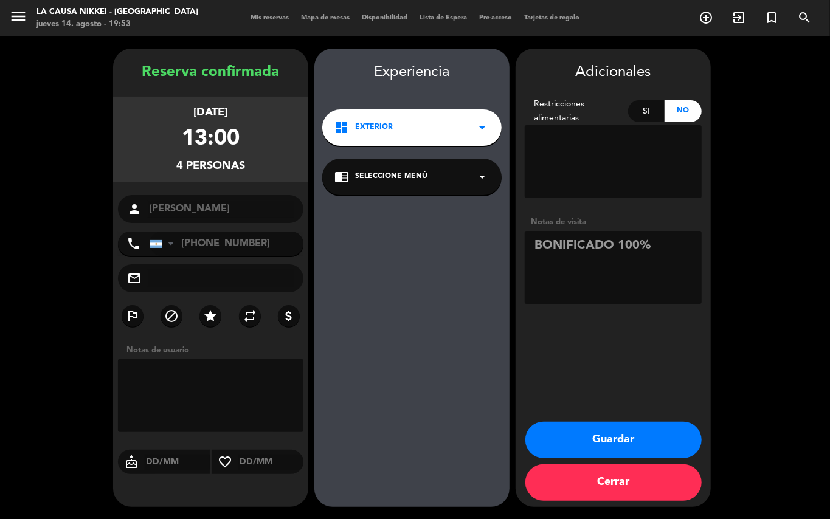
type textarea "BONIFICADO 100%"
click at [618, 429] on button "Guardar" at bounding box center [613, 440] width 176 height 36
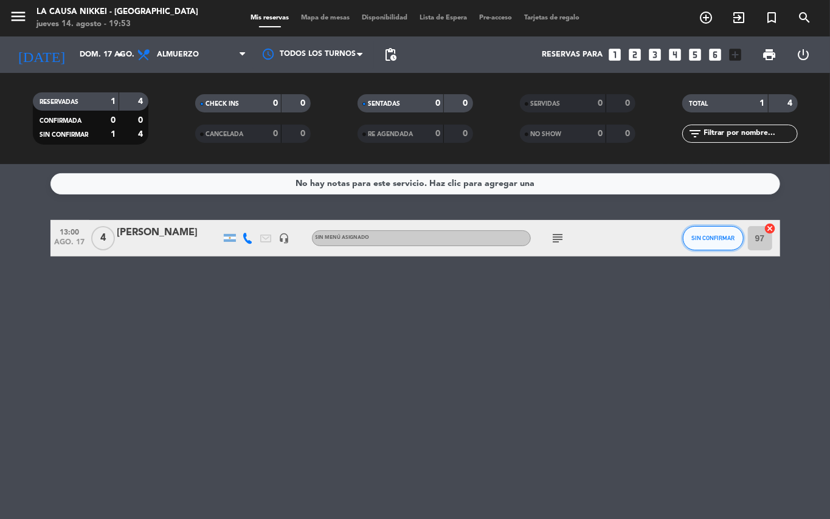
click at [699, 246] on button "SIN CONFIRMAR" at bounding box center [713, 238] width 61 height 24
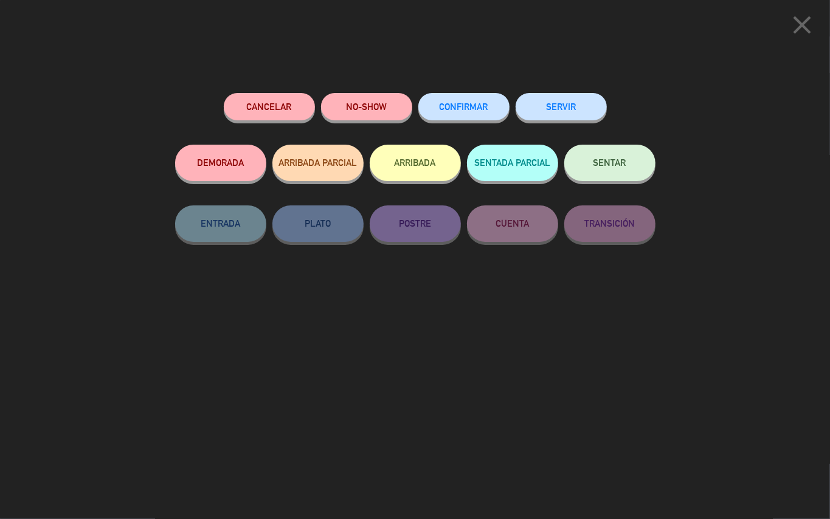
click at [485, 117] on button "CONFIRMAR" at bounding box center [463, 106] width 91 height 27
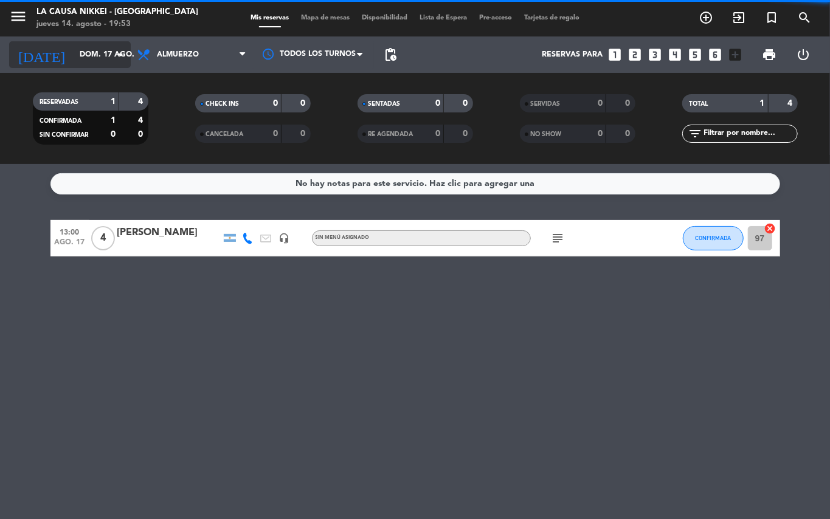
click at [86, 52] on input "dom. 17 ago." at bounding box center [125, 54] width 103 height 21
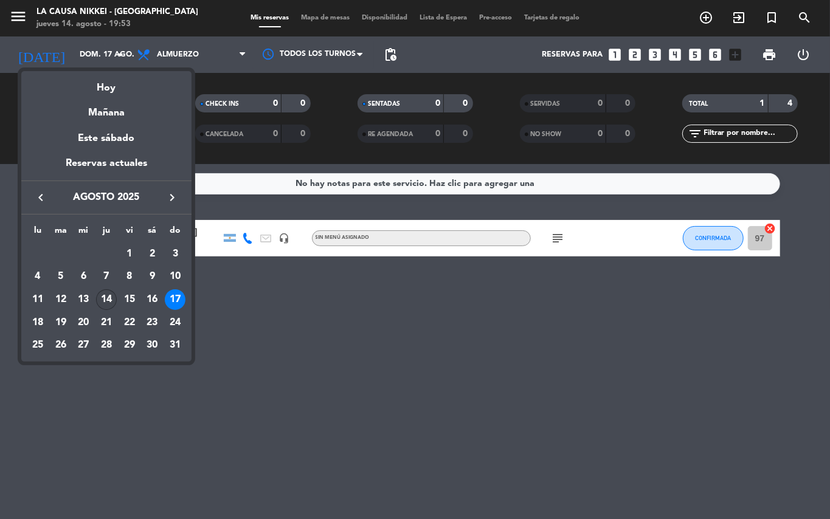
click at [105, 304] on div "14" at bounding box center [106, 299] width 21 height 21
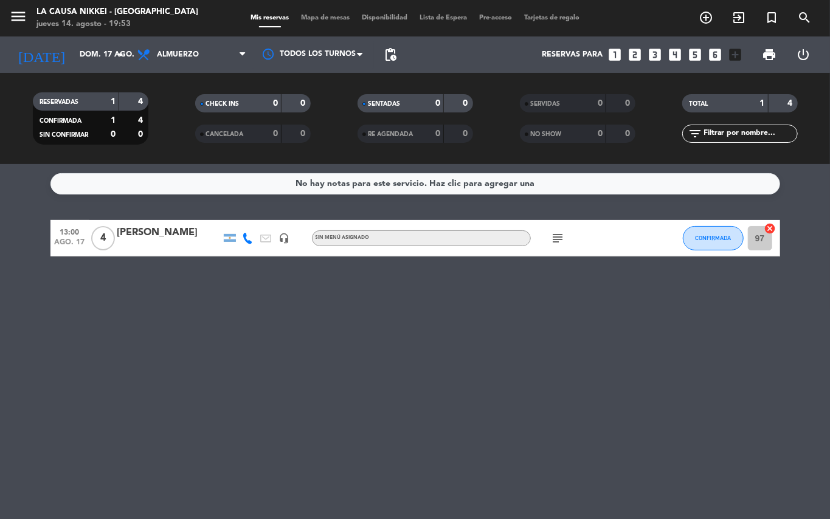
type input "jue. 14 ago."
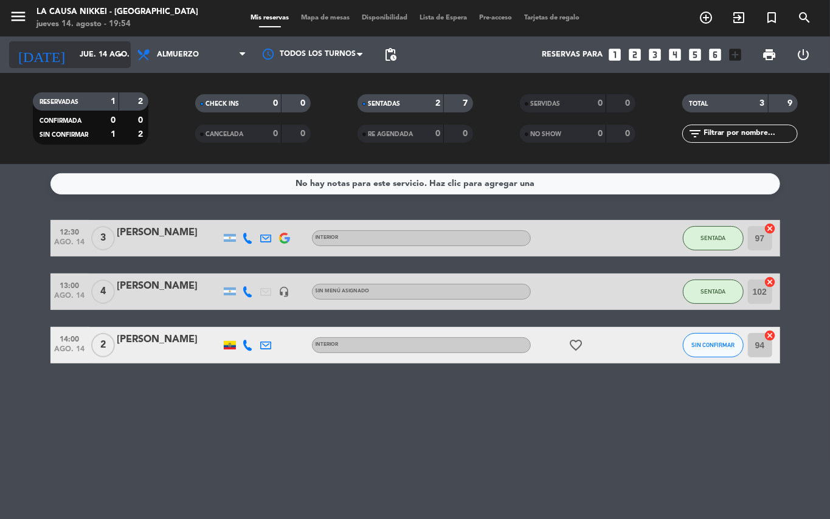
click at [74, 62] on input "jue. 14 ago." at bounding box center [125, 54] width 103 height 21
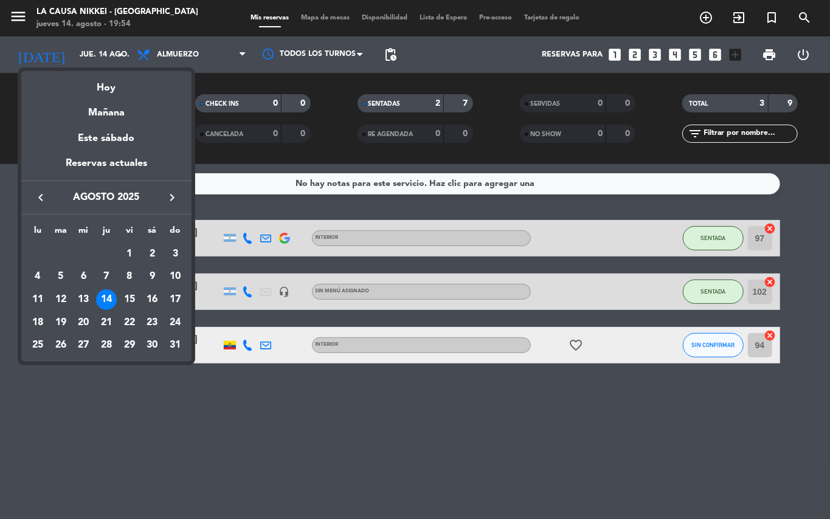
click at [219, 56] on div at bounding box center [415, 259] width 830 height 519
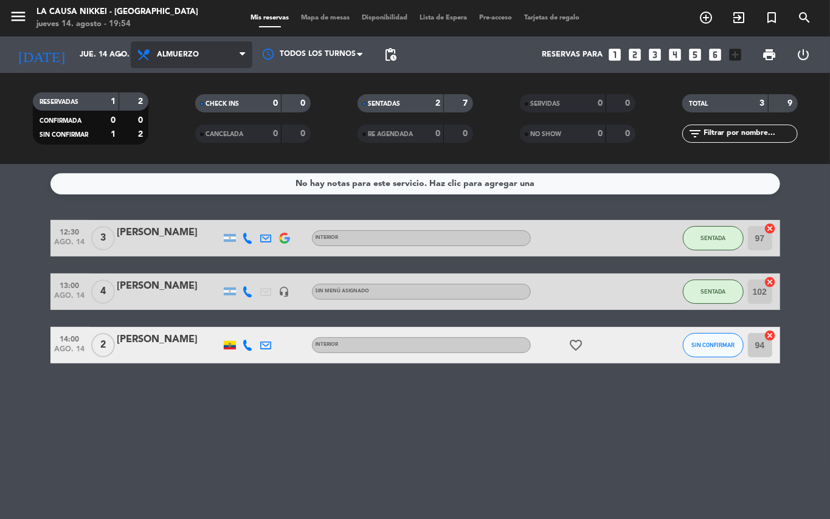
click at [214, 61] on span "Almuerzo" at bounding box center [192, 54] width 122 height 27
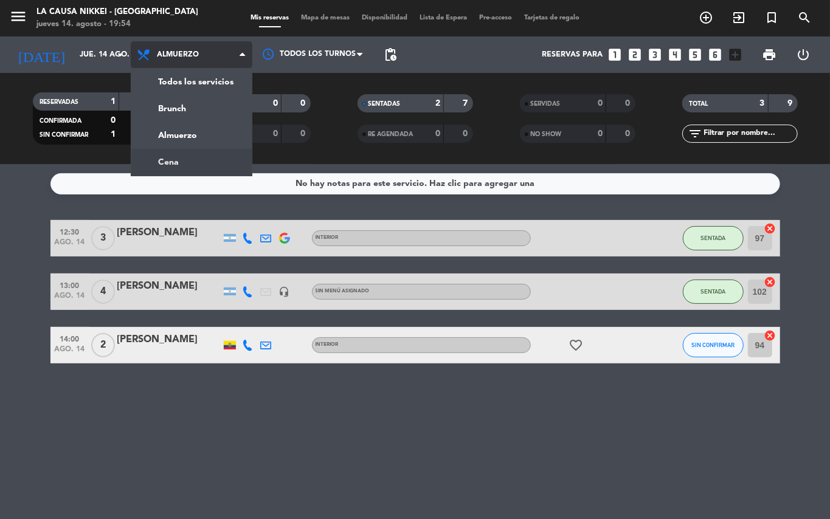
click at [188, 162] on div "menu La Causa Nikkei - [GEOGRAPHIC_DATA] jueves 14. agosto - 19:54 Mis reservas…" at bounding box center [415, 82] width 830 height 164
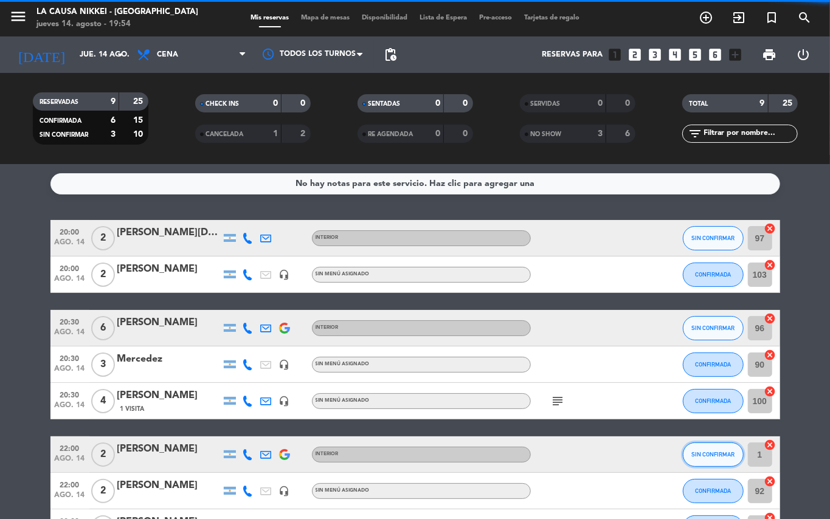
click at [706, 448] on button "SIN CONFIRMAR" at bounding box center [713, 455] width 61 height 24
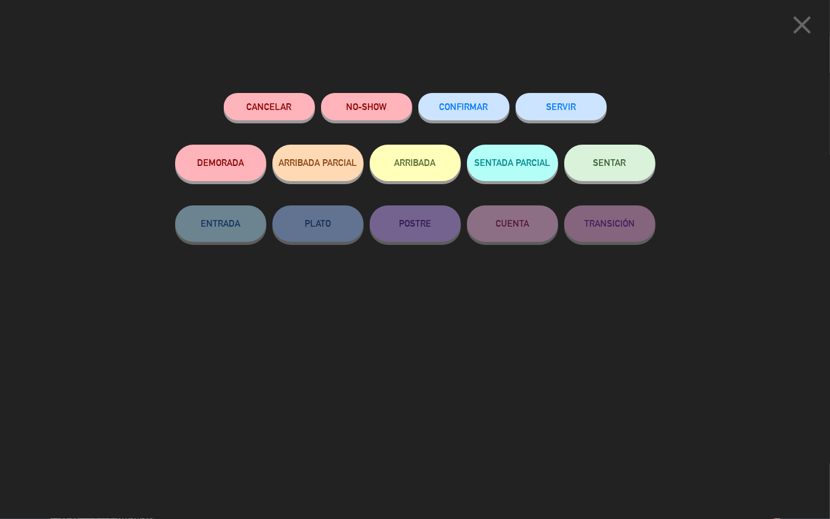
click at [482, 103] on span "CONFIRMAR" at bounding box center [464, 107] width 49 height 10
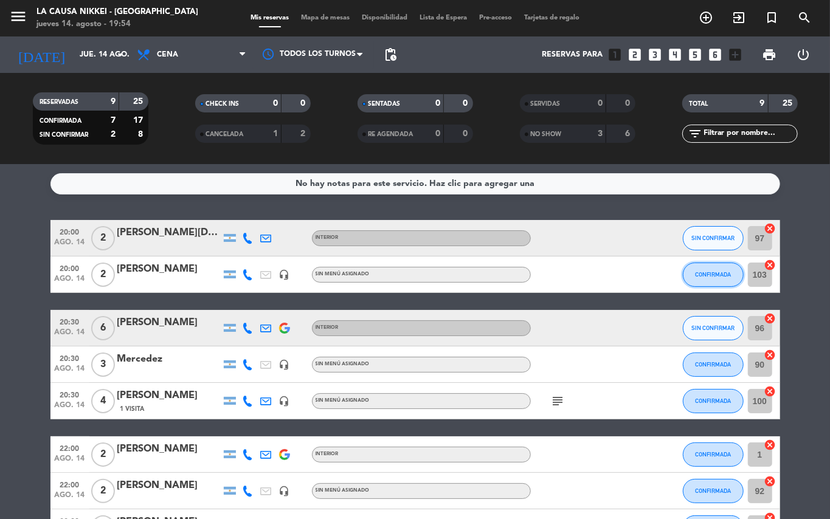
click at [706, 274] on span "CONFIRMADA" at bounding box center [713, 274] width 36 height 7
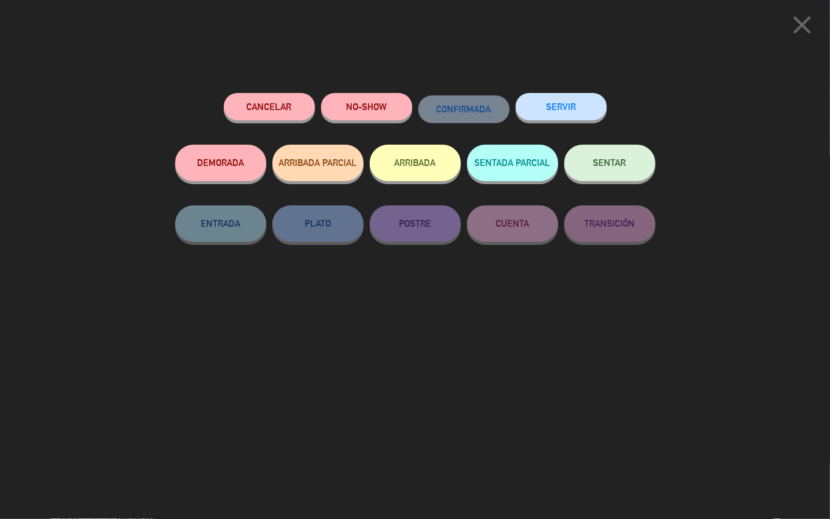
click at [589, 171] on button "SENTAR" at bounding box center [609, 163] width 91 height 36
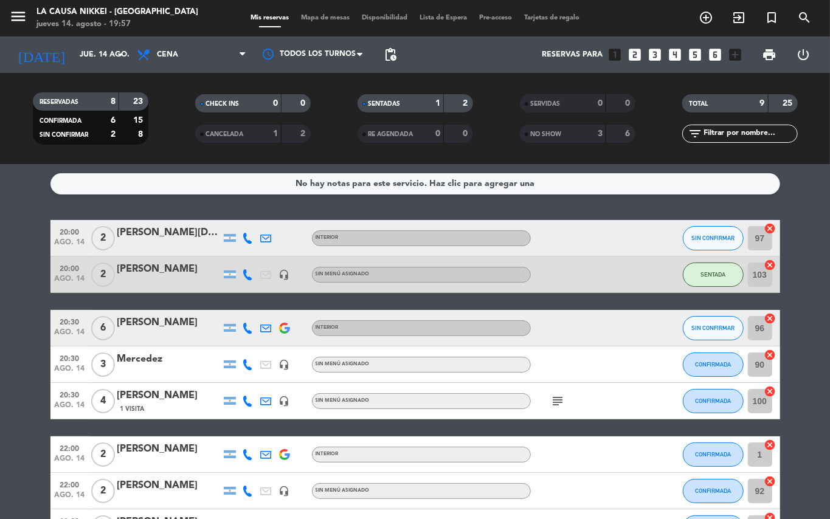
click at [0, 300] on bookings-row "20:00 [DATE] 2 [PERSON_NAME] INTERIOR SIN CONFIRMAR 97 cancel 20:00 [DATE] 2 [P…" at bounding box center [415, 409] width 830 height 379
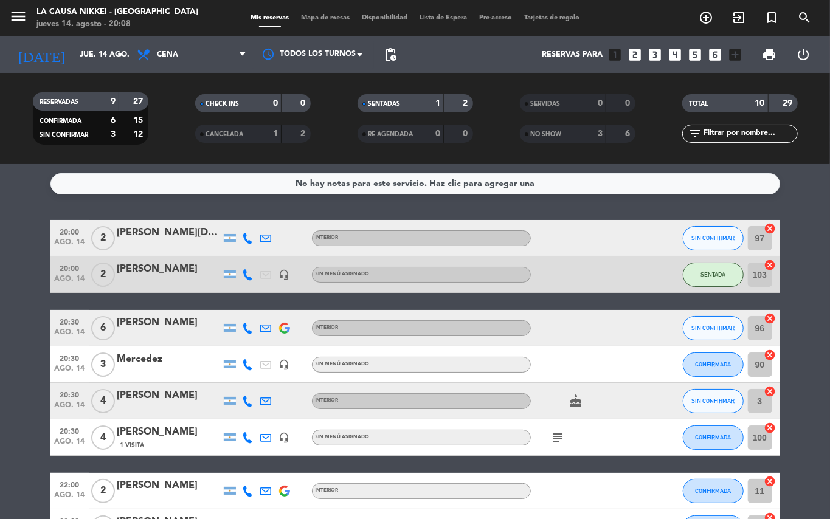
click at [24, 346] on bookings-row "20:00 [DATE] 2 [PERSON_NAME] INTERIOR SIN CONFIRMAR 97 cancel 20:00 [DATE] 2 [P…" at bounding box center [415, 428] width 830 height 416
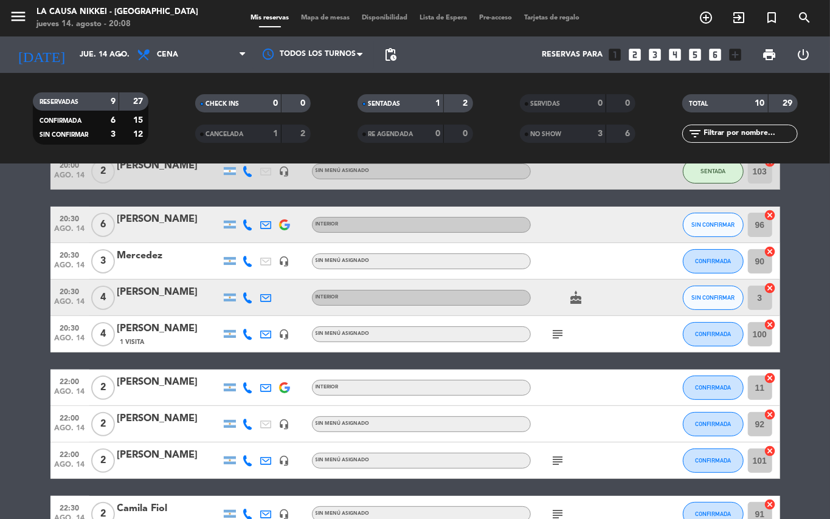
scroll to position [103, 0]
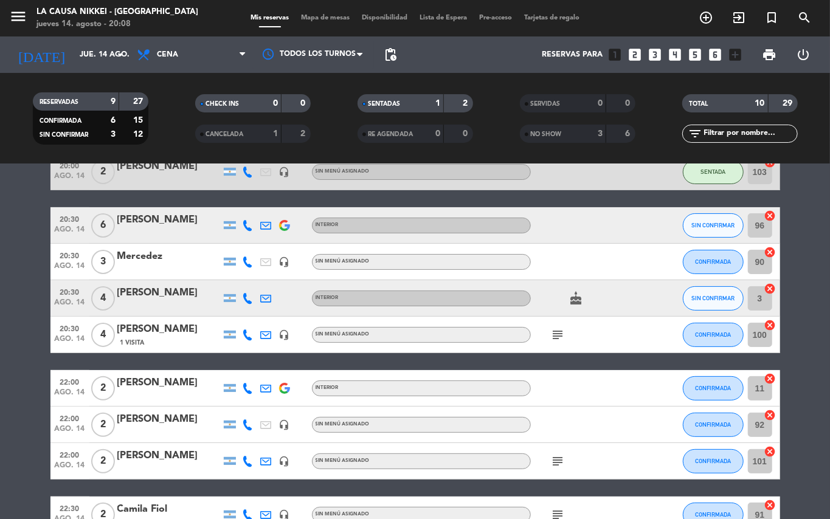
click at [244, 302] on icon at bounding box center [248, 298] width 11 height 11
click at [254, 280] on span "content_paste" at bounding box center [258, 277] width 9 height 9
click at [0, 354] on bookings-row "20:00 [DATE] 2 [PERSON_NAME] INTERIOR SIN CONFIRMAR 97 cancel 20:00 [DATE] 2 [P…" at bounding box center [415, 325] width 830 height 416
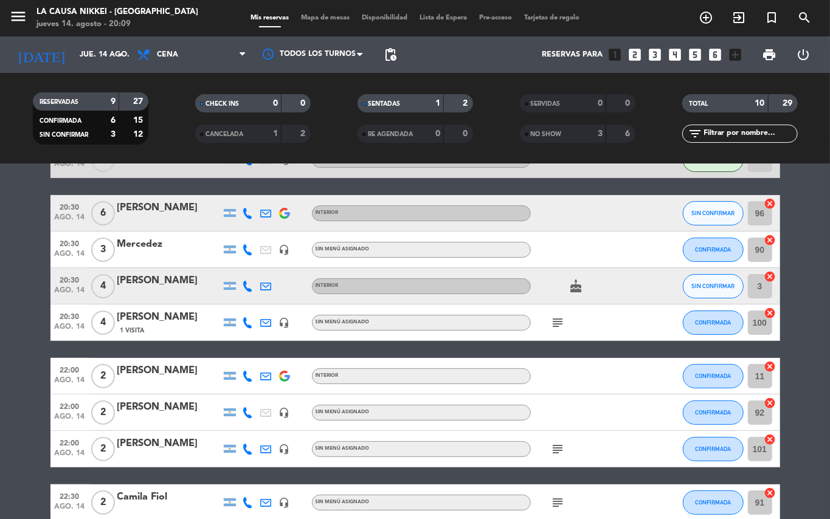
scroll to position [0, 0]
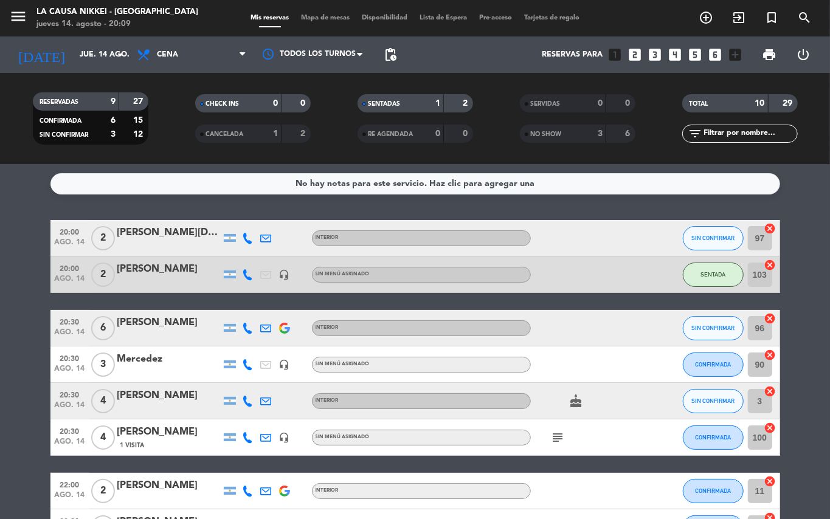
click at [258, 236] on div at bounding box center [266, 238] width 18 height 36
click at [247, 237] on icon at bounding box center [248, 238] width 11 height 11
click at [250, 223] on button "Copiar content_paste" at bounding box center [240, 217] width 37 height 13
click at [244, 401] on icon at bounding box center [248, 401] width 11 height 11
click at [249, 240] on icon at bounding box center [248, 238] width 11 height 11
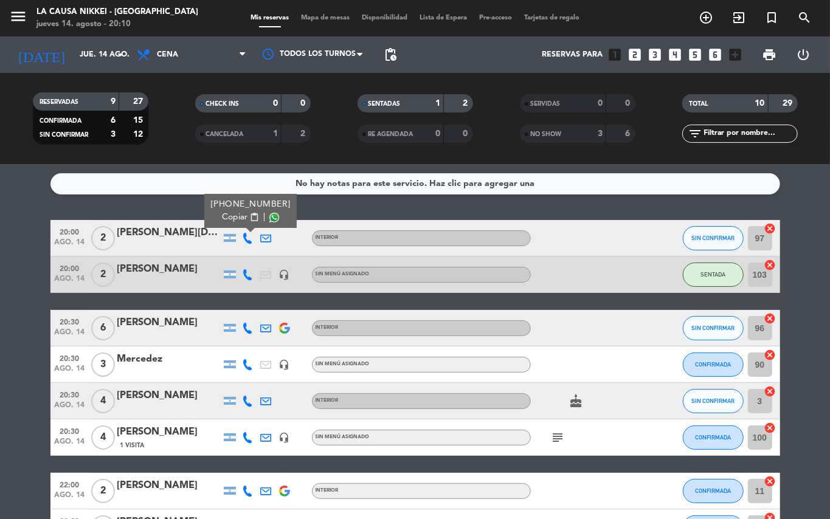
click at [249, 223] on button "Copiar content_paste" at bounding box center [240, 217] width 37 height 13
click at [795, 443] on bookings-row "20:00 [DATE] 2 [PERSON_NAME][DEMOGRAPHIC_DATA] [PHONE_NUMBER] Copiar content_pa…" at bounding box center [415, 428] width 830 height 416
click at [714, 247] on button "SIN CONFIRMAR" at bounding box center [713, 238] width 61 height 24
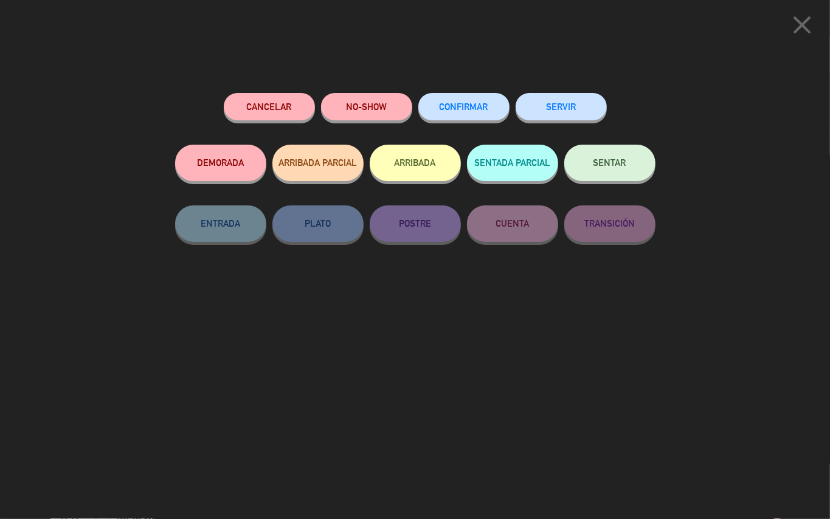
click at [361, 96] on button "NO-SHOW" at bounding box center [366, 106] width 91 height 27
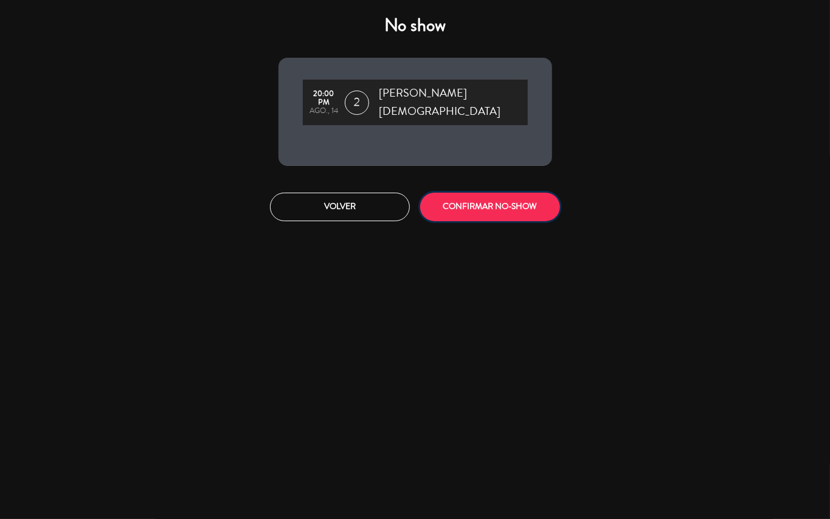
click at [461, 203] on button "CONFIRMAR NO-SHOW" at bounding box center [490, 207] width 140 height 29
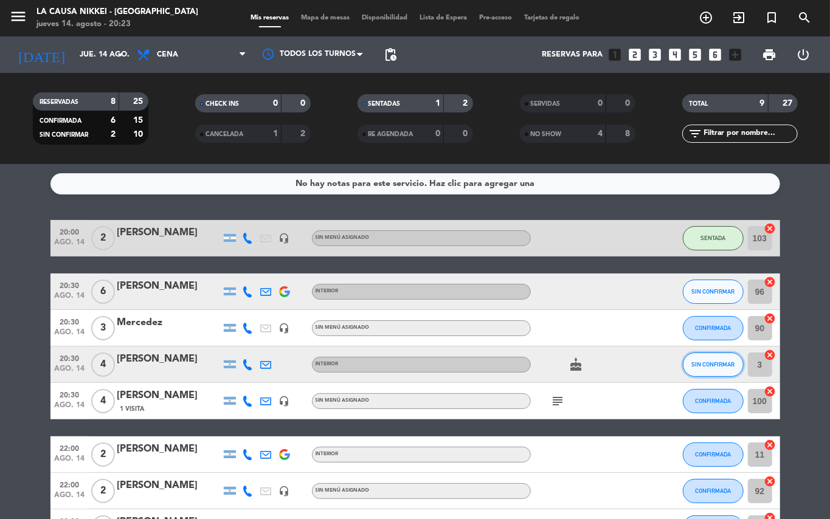
click at [716, 371] on button "SIN CONFIRMAR" at bounding box center [713, 365] width 61 height 24
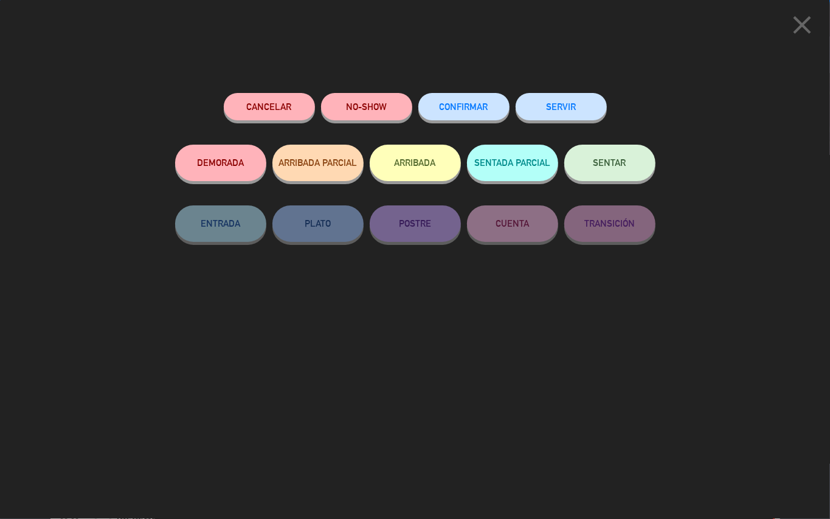
click at [470, 107] on span "CONFIRMAR" at bounding box center [464, 107] width 49 height 10
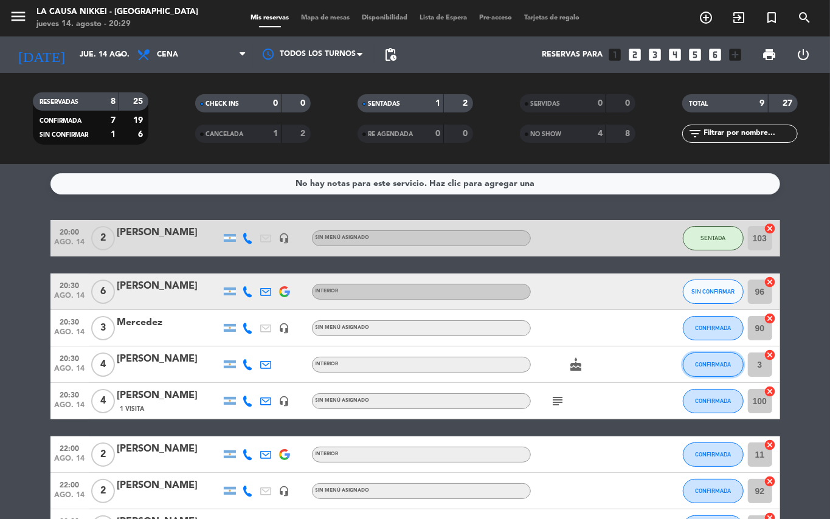
click at [711, 367] on span "CONFIRMADA" at bounding box center [713, 364] width 36 height 7
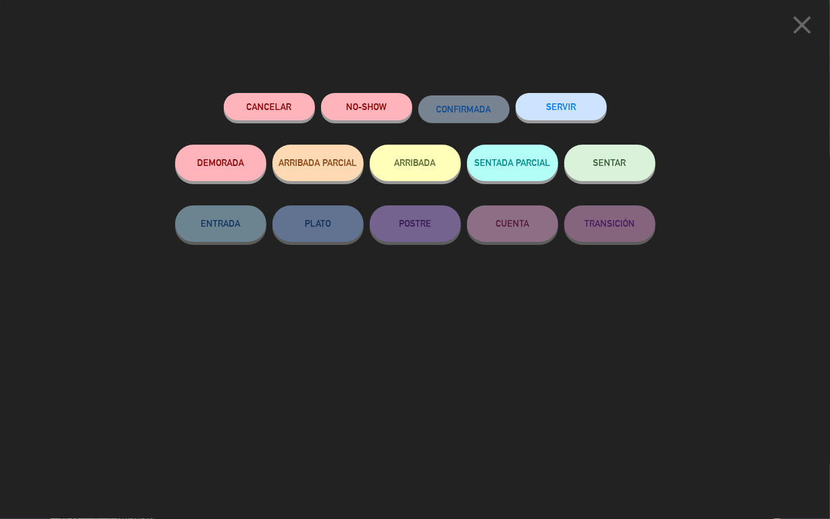
click at [606, 175] on button "SENTAR" at bounding box center [609, 163] width 91 height 36
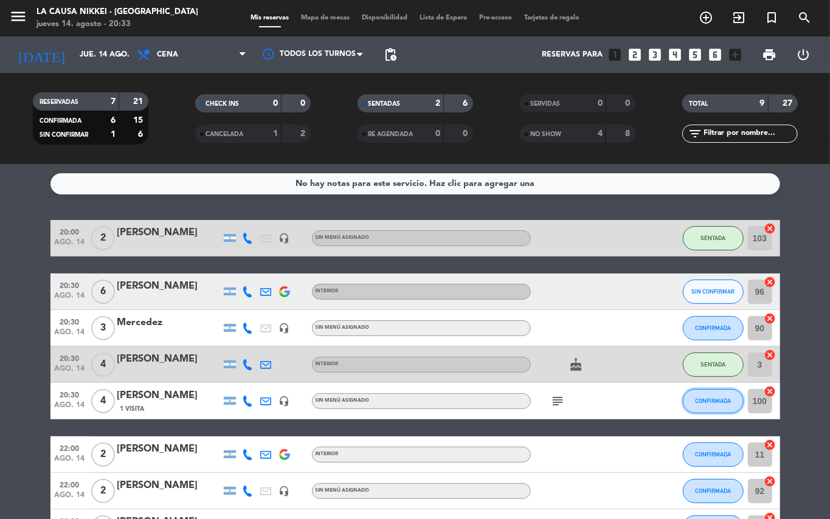
click at [706, 400] on span "CONFIRMADA" at bounding box center [713, 401] width 36 height 7
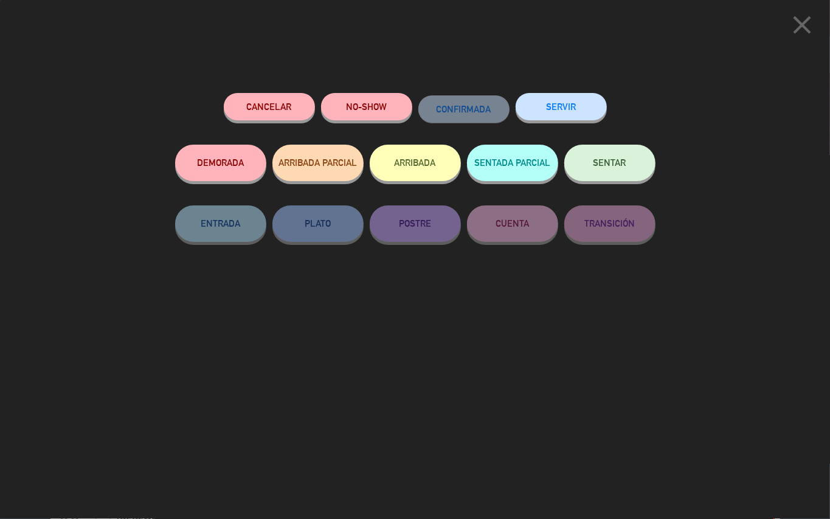
click at [624, 168] on span "SENTAR" at bounding box center [609, 162] width 33 height 10
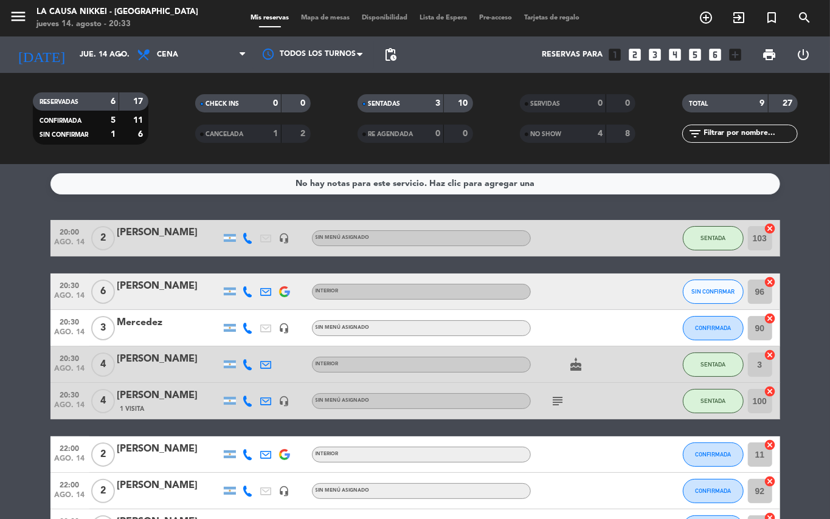
click at [0, 381] on bookings-row "20:00 [DATE] 2 [PERSON_NAME] headset_mic Sin menú asignado SENTADA 103 cancel 2…" at bounding box center [415, 409] width 830 height 379
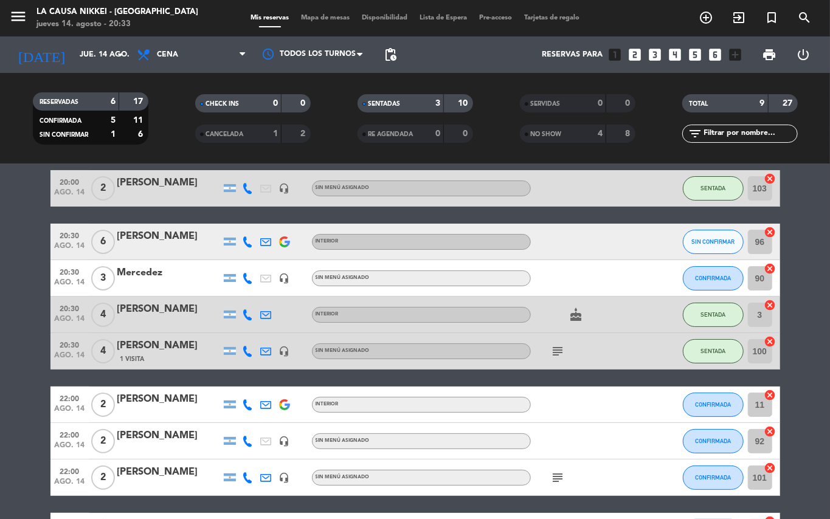
scroll to position [51, 0]
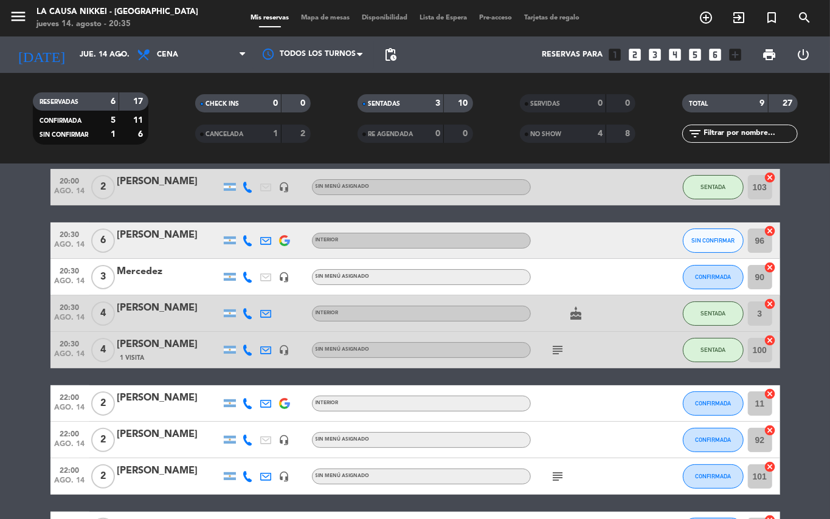
click at [0, 314] on bookings-row "20:00 [DATE] 2 [PERSON_NAME] headset_mic Sin menú asignado SENTADA 103 cancel 2…" at bounding box center [415, 358] width 830 height 379
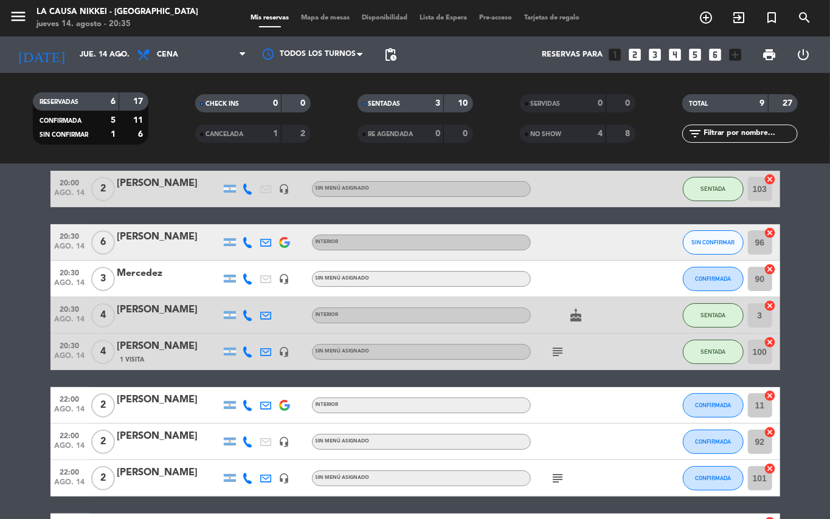
scroll to position [50, 0]
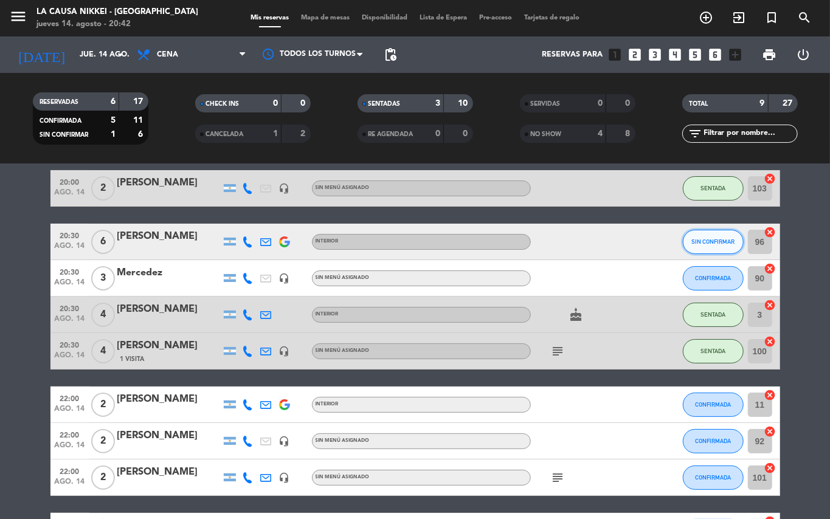
click at [713, 241] on span "SIN CONFIRMAR" at bounding box center [712, 241] width 43 height 7
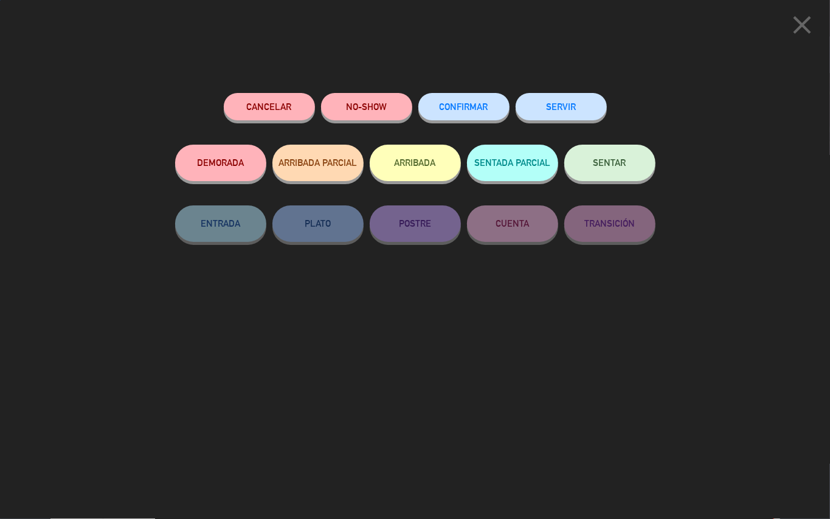
click at [630, 173] on button "SENTAR" at bounding box center [609, 163] width 91 height 36
click at [635, 176] on button "SENTAR" at bounding box center [609, 163] width 91 height 36
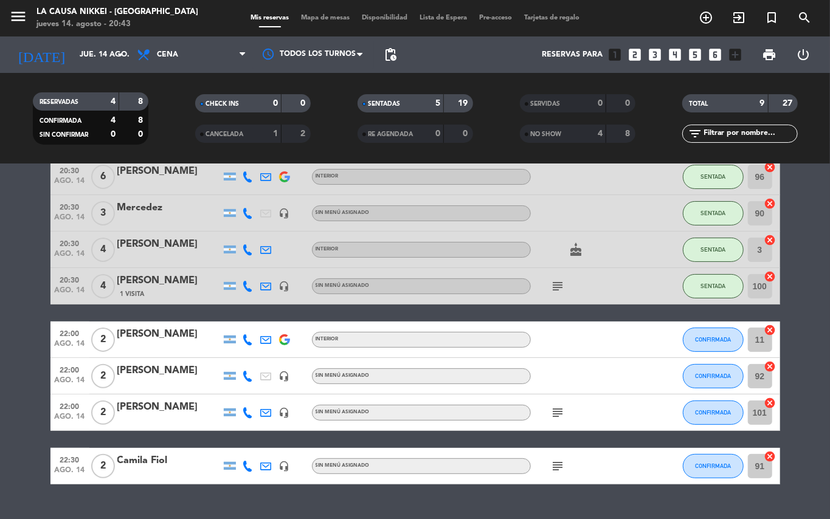
scroll to position [140, 0]
